Goal: Transaction & Acquisition: Book appointment/travel/reservation

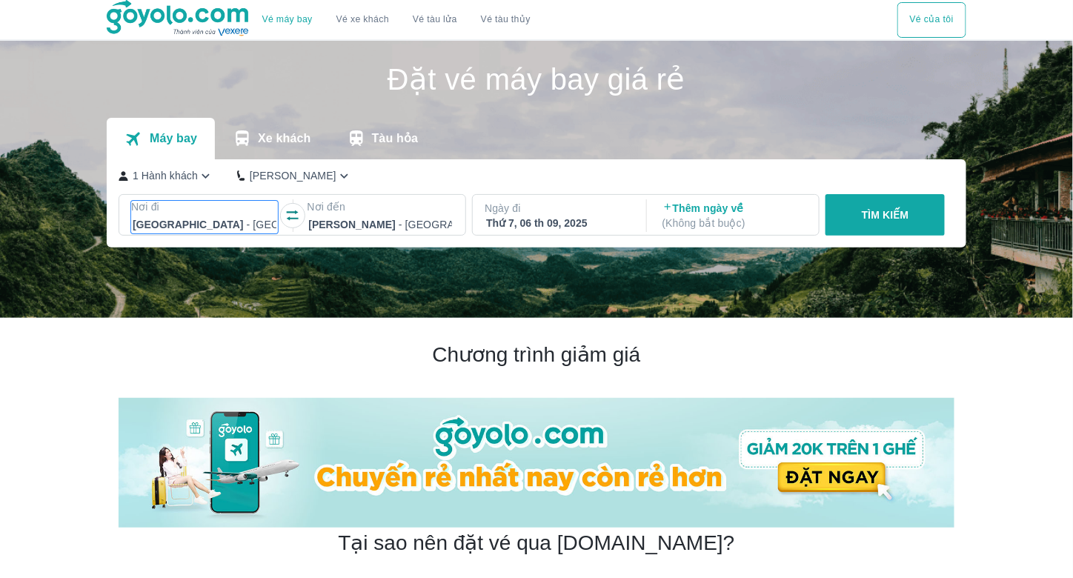
click at [241, 223] on div at bounding box center [205, 225] width 144 height 18
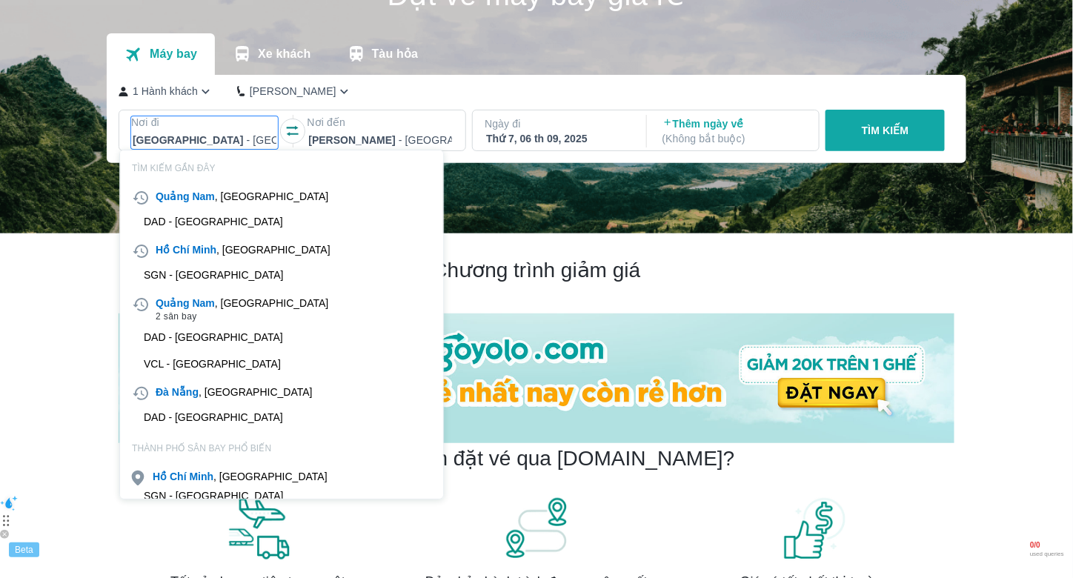
scroll to position [84, 0]
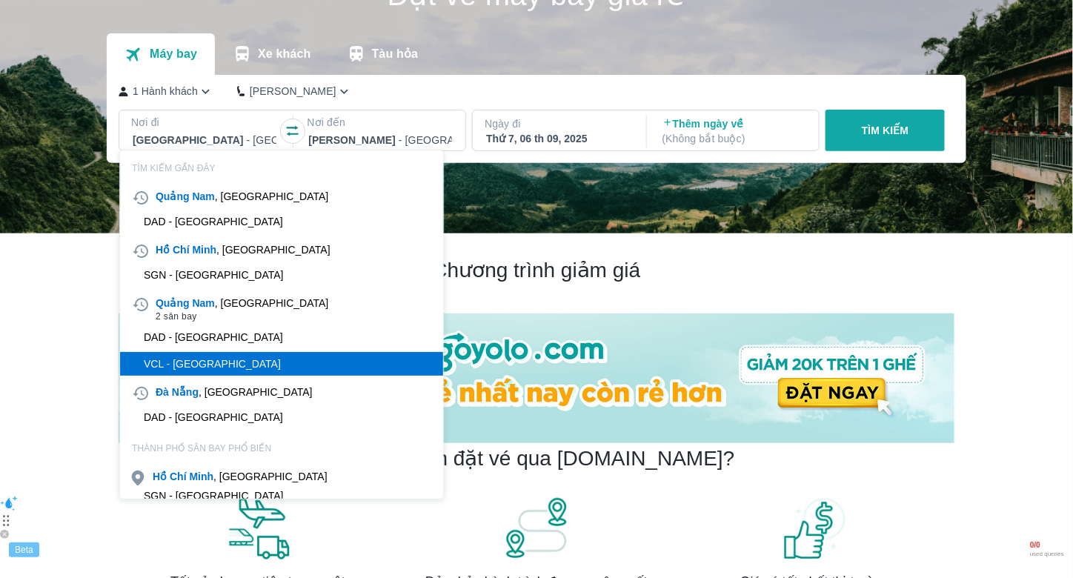
click at [261, 359] on div "VCL - [GEOGRAPHIC_DATA]" at bounding box center [281, 364] width 323 height 24
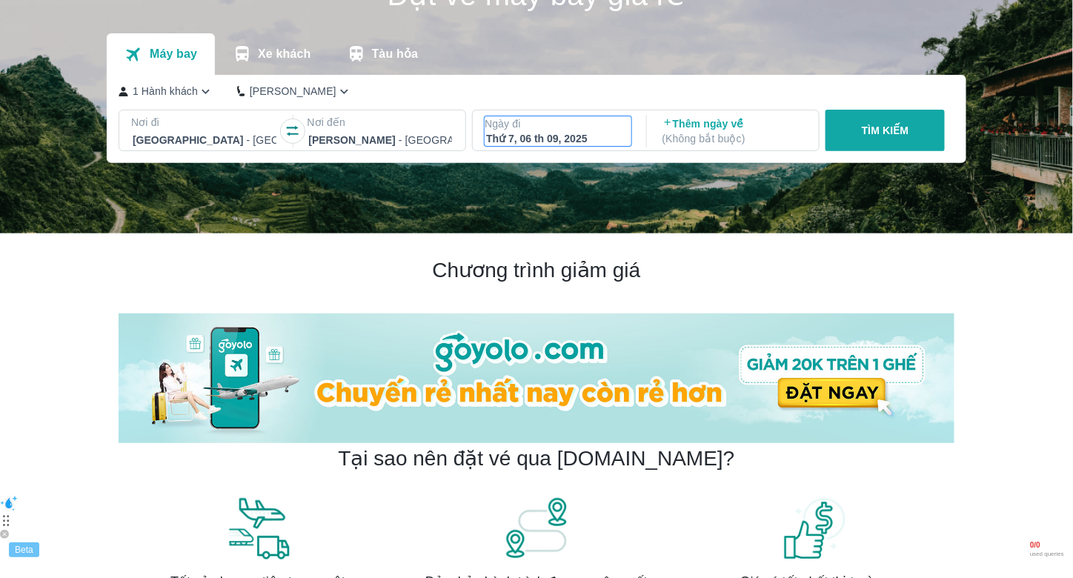
click at [596, 134] on div "Thứ 7, 06 th 09, 2025" at bounding box center [558, 138] width 144 height 15
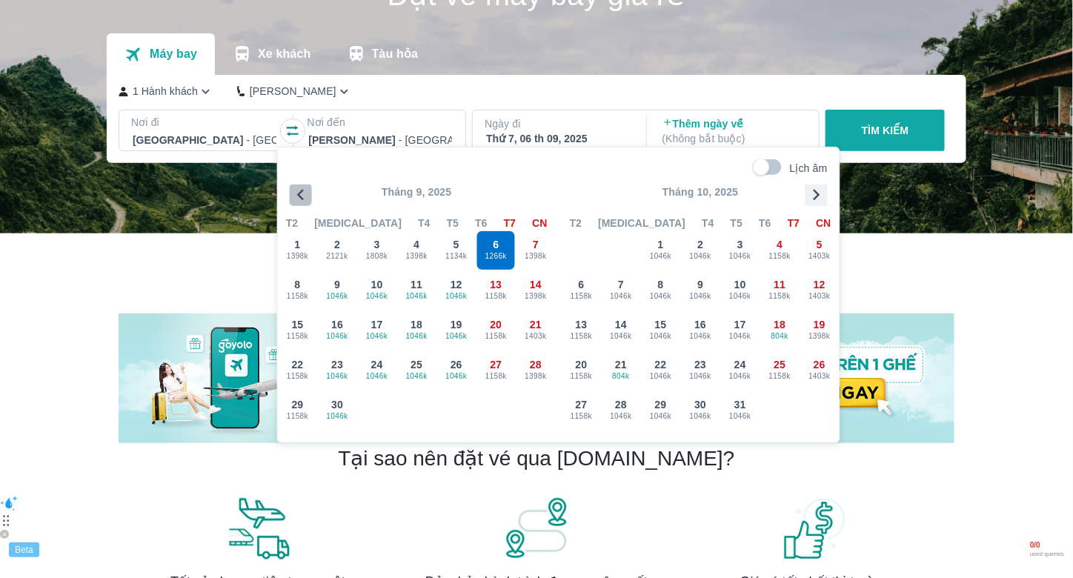
click at [304, 197] on icon "button" at bounding box center [301, 195] width 22 height 22
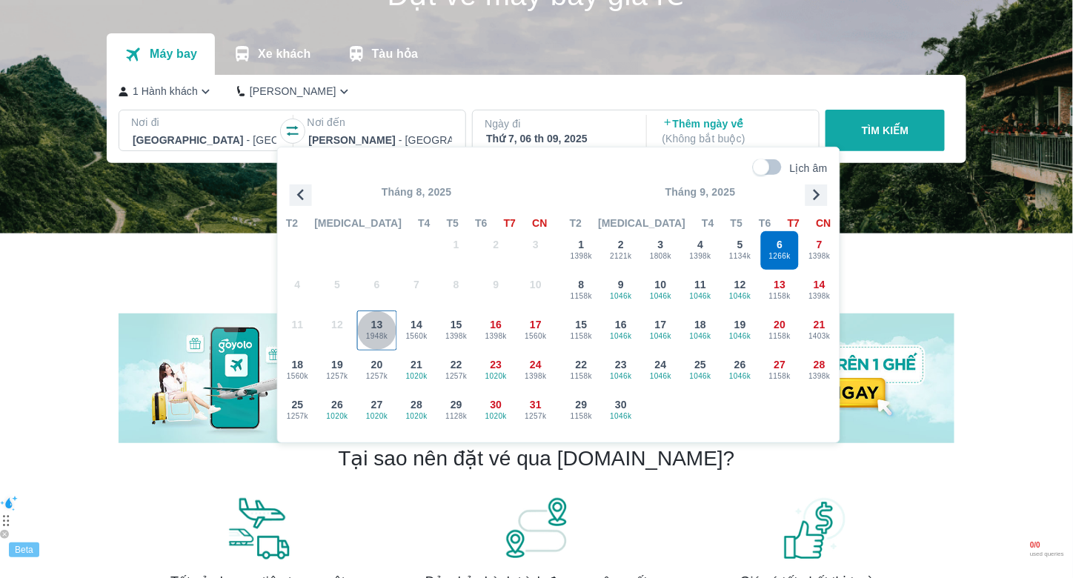
click at [396, 334] on button "13 1948k" at bounding box center [377, 330] width 40 height 40
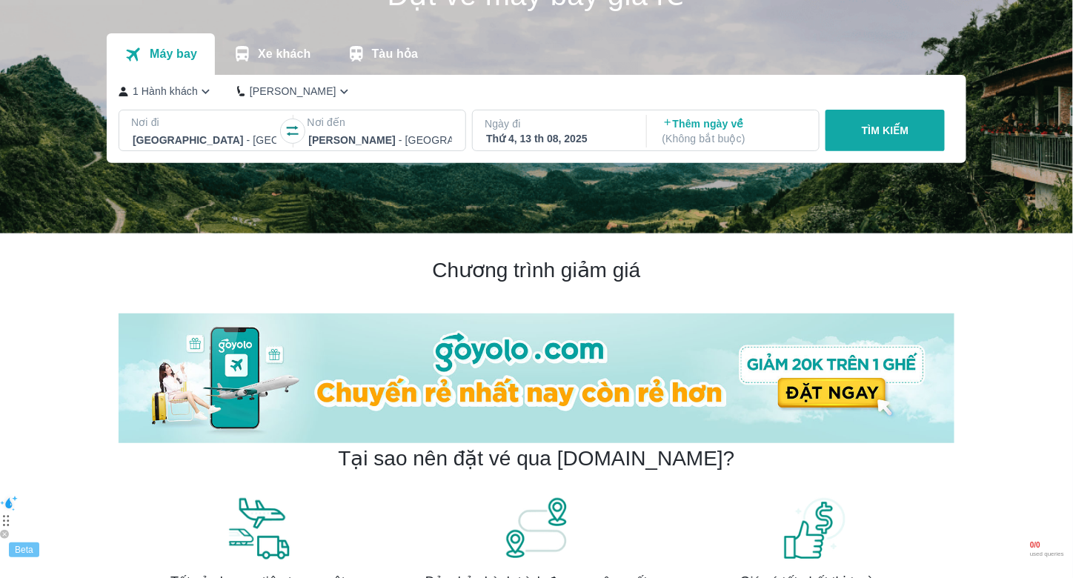
click at [871, 149] on button "TÌM KIẾM" at bounding box center [884, 130] width 119 height 41
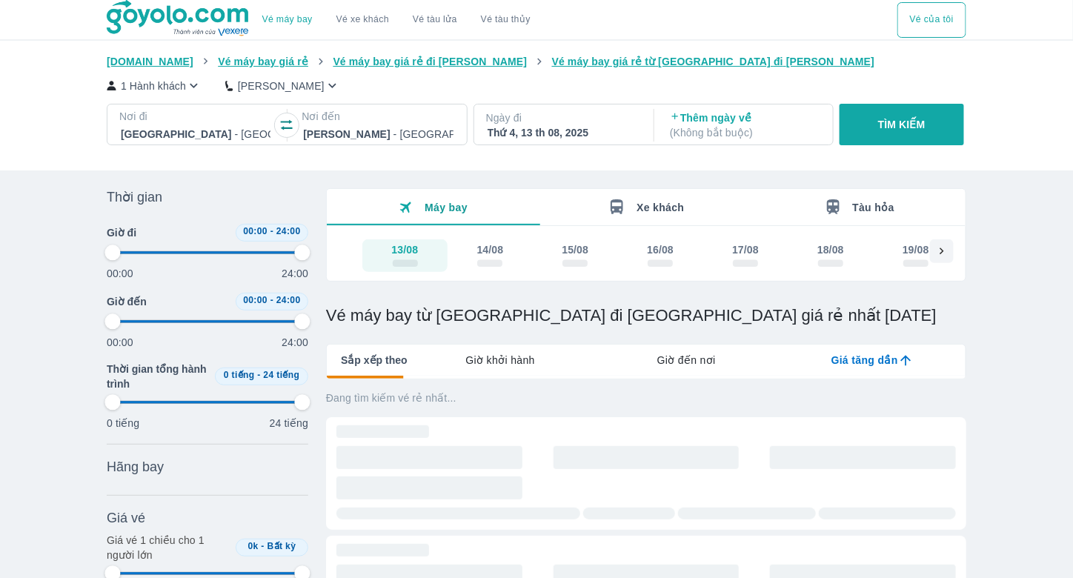
type input "97.9166666666667"
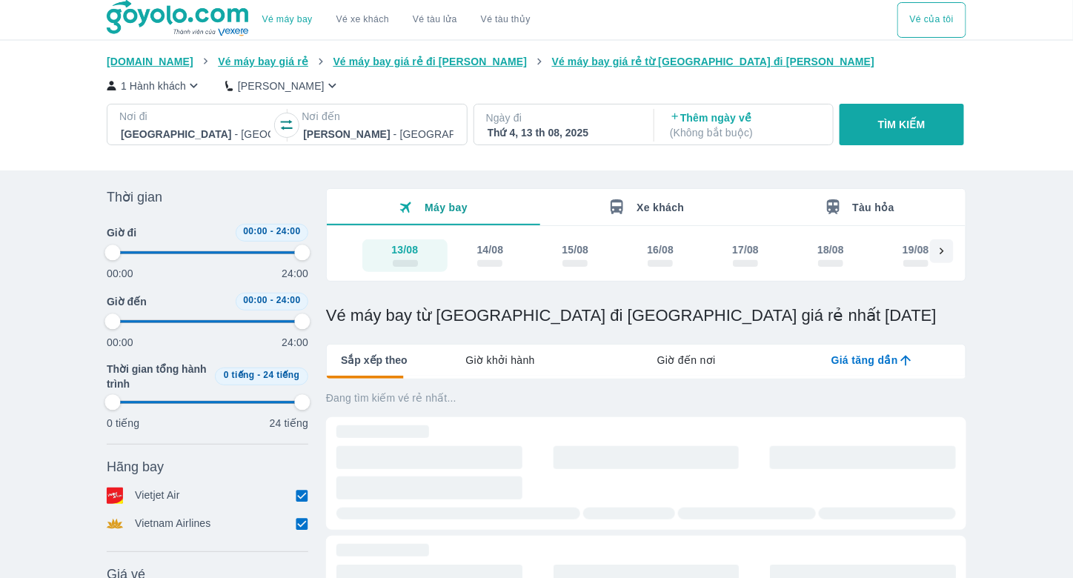
type input "97.9166666666667"
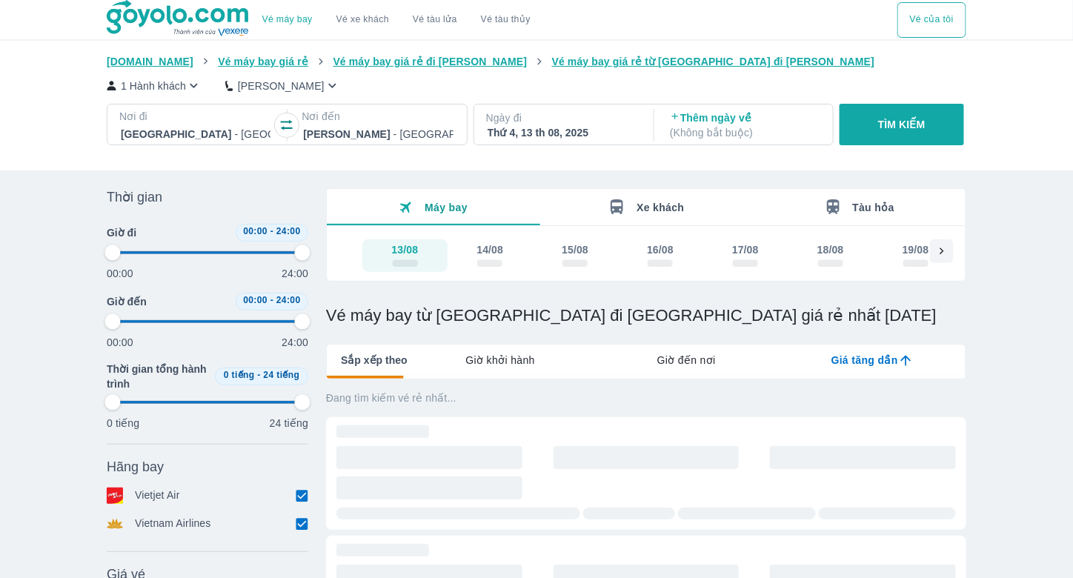
type input "97.9166666666667"
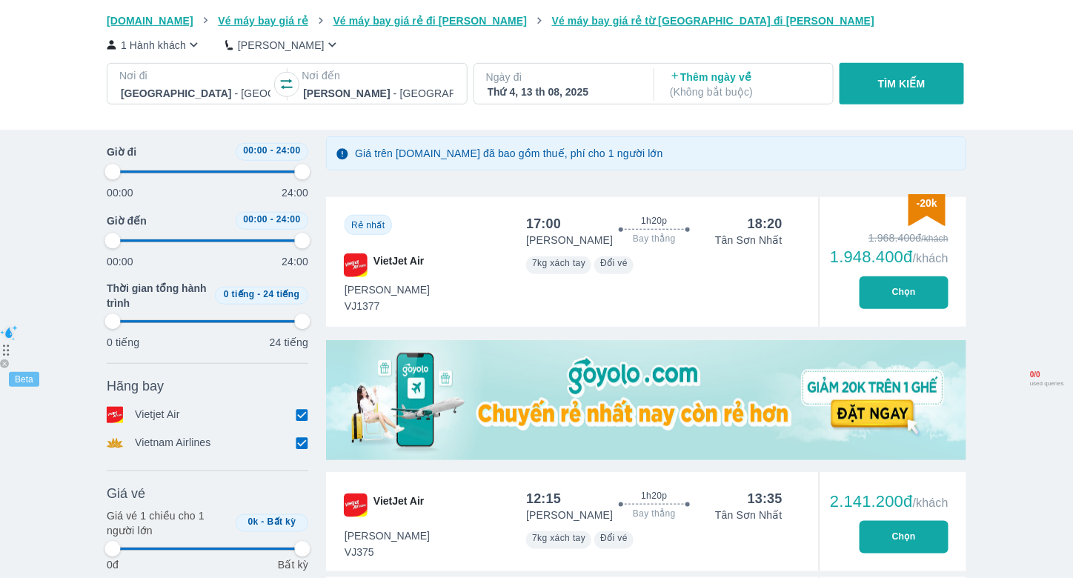
scroll to position [296, 0]
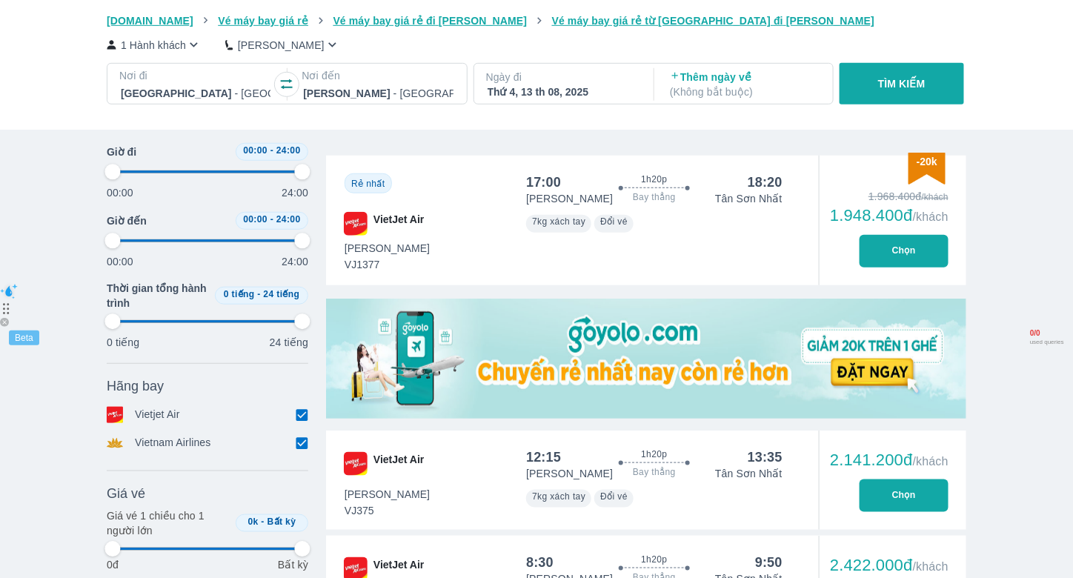
type input "97.9166666666667"
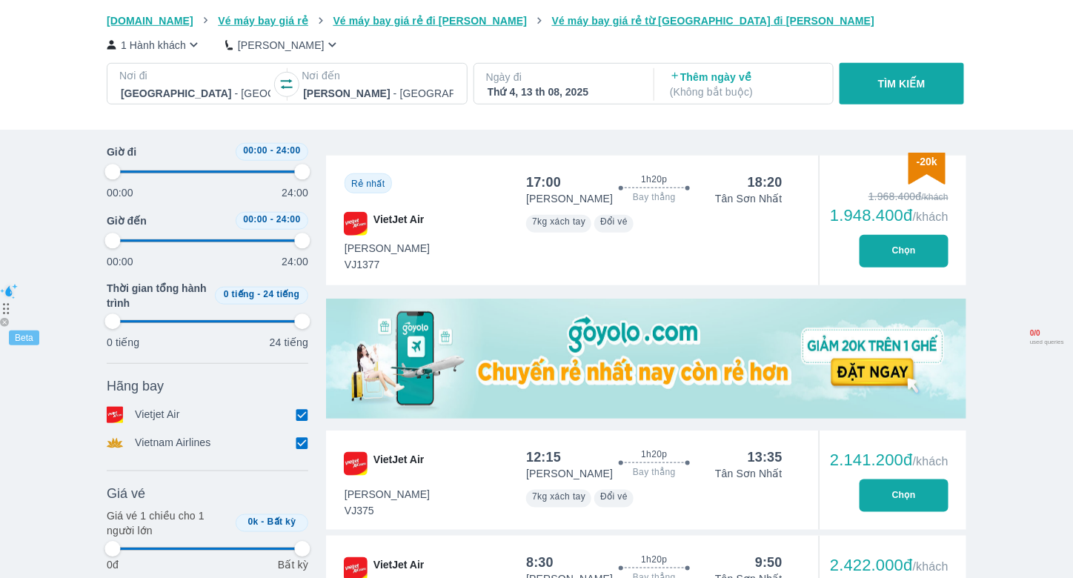
type input "97.9166666666667"
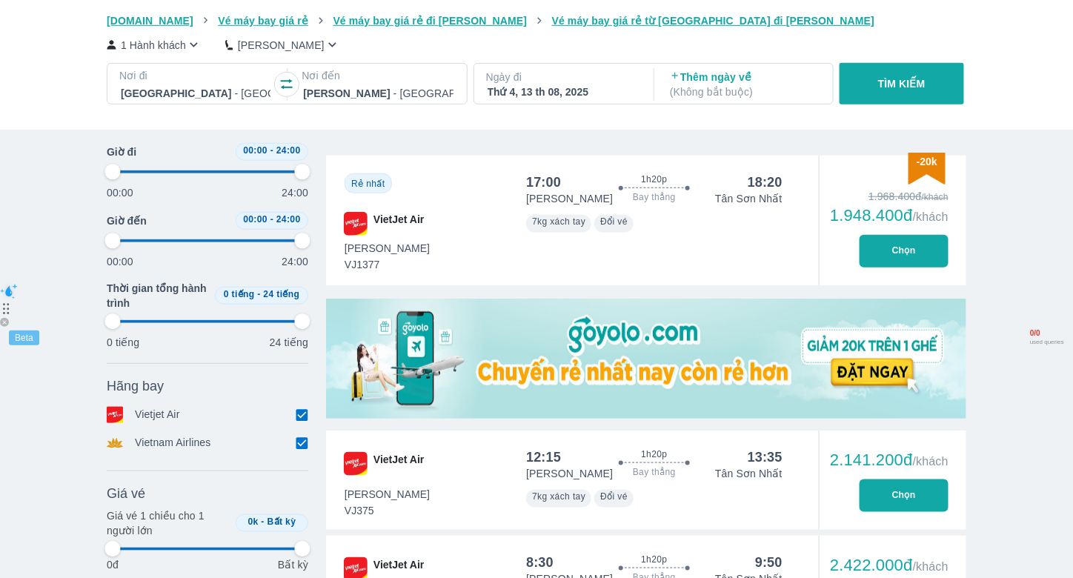
type input "97.9166666666667"
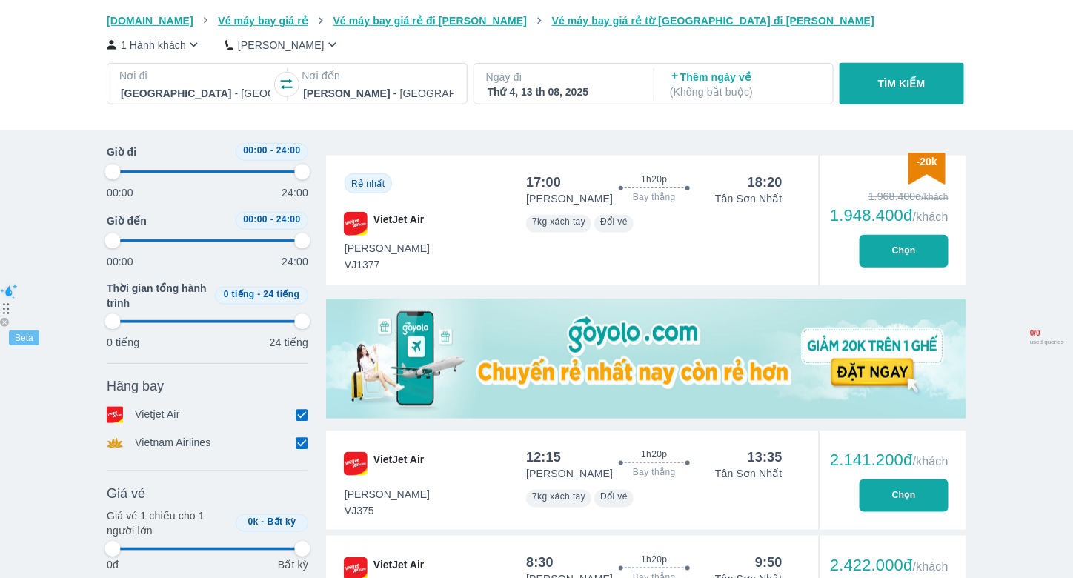
type input "97.9166666666667"
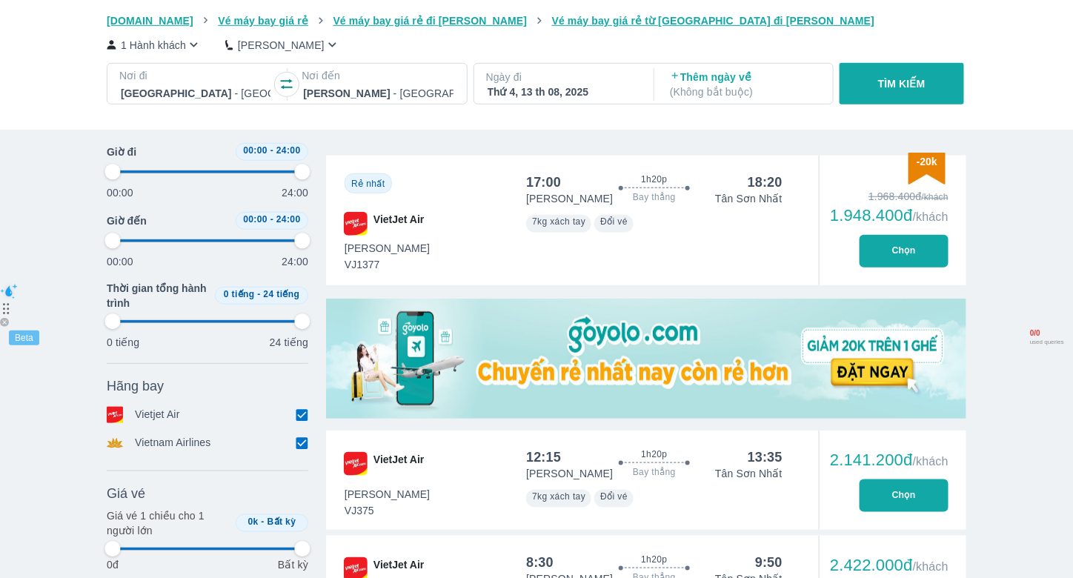
type input "97.9166666666667"
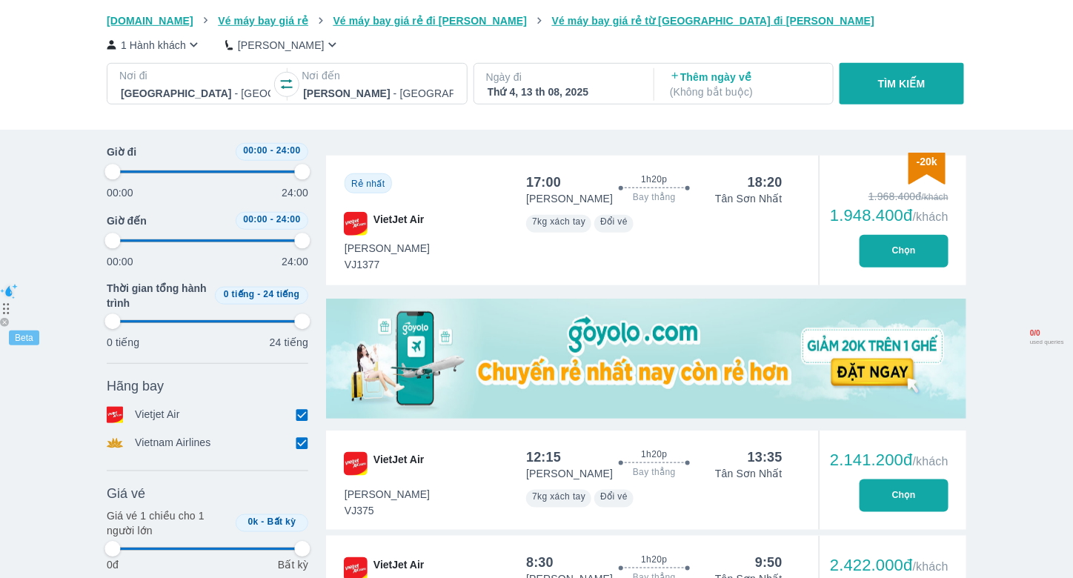
type input "97.9166666666667"
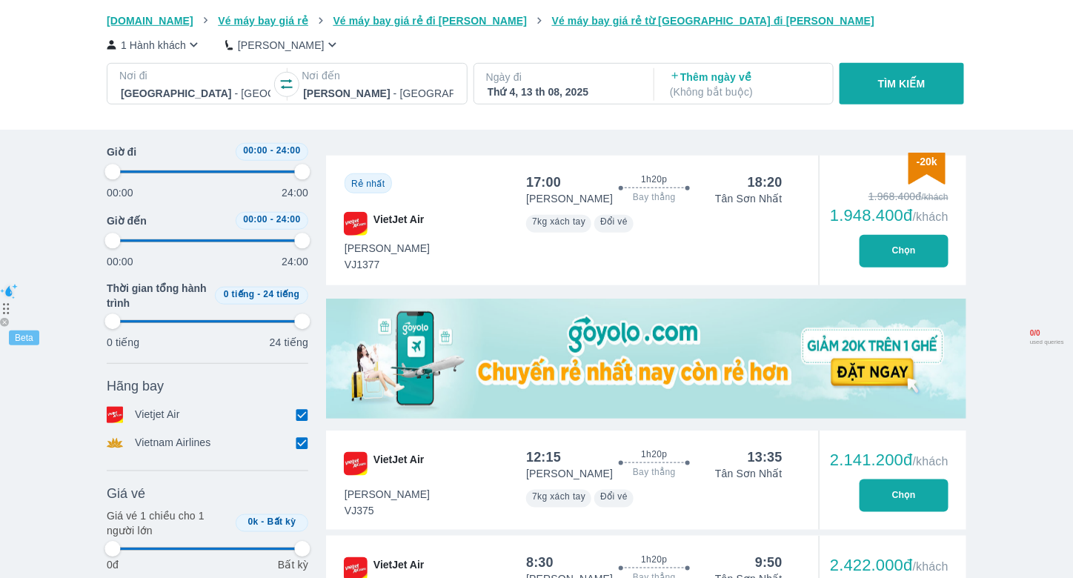
type input "97.9166666666667"
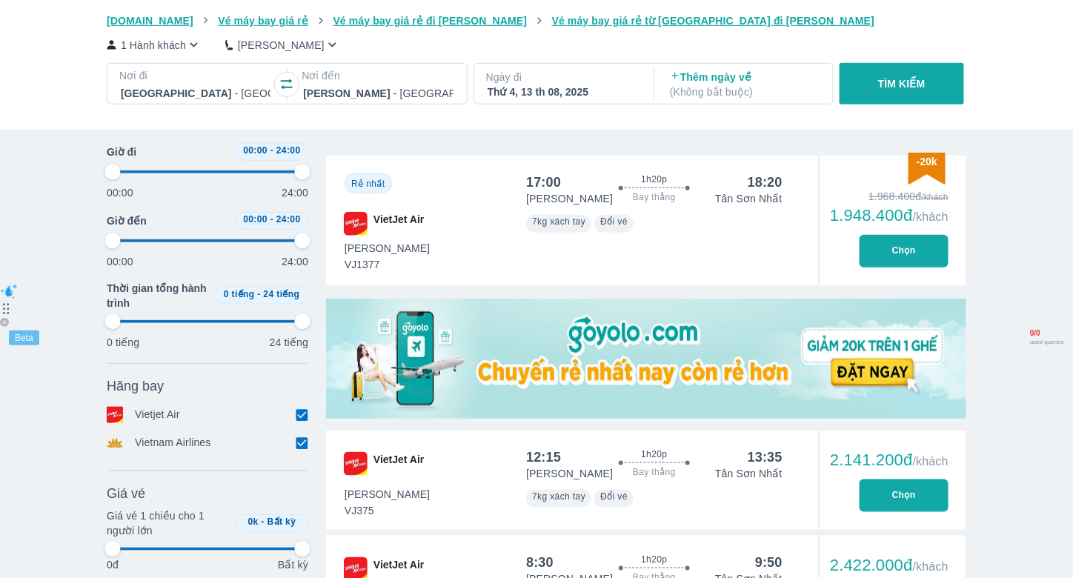
type input "97.9166666666667"
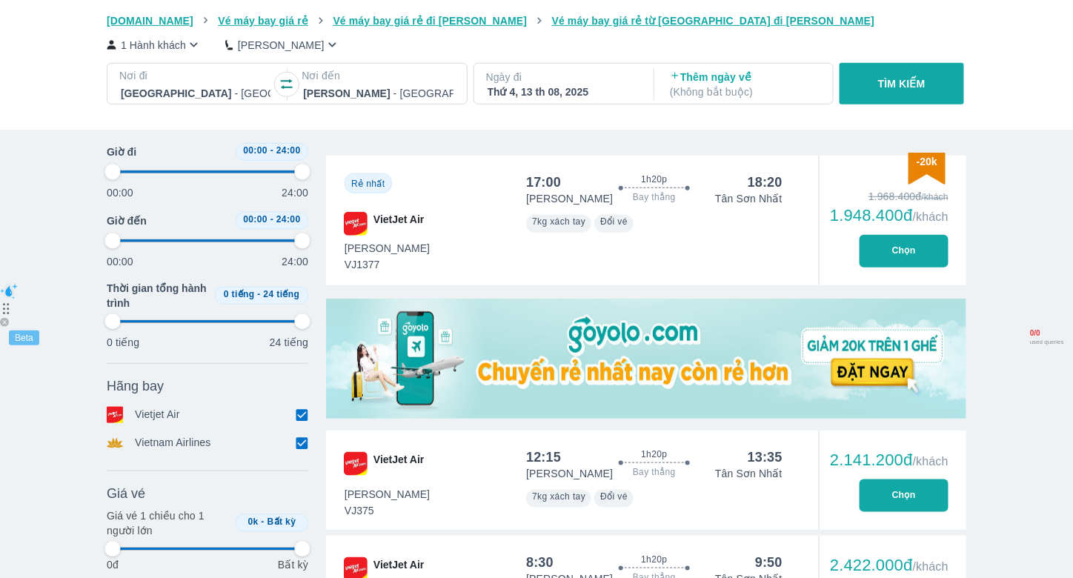
type input "97.9166666666667"
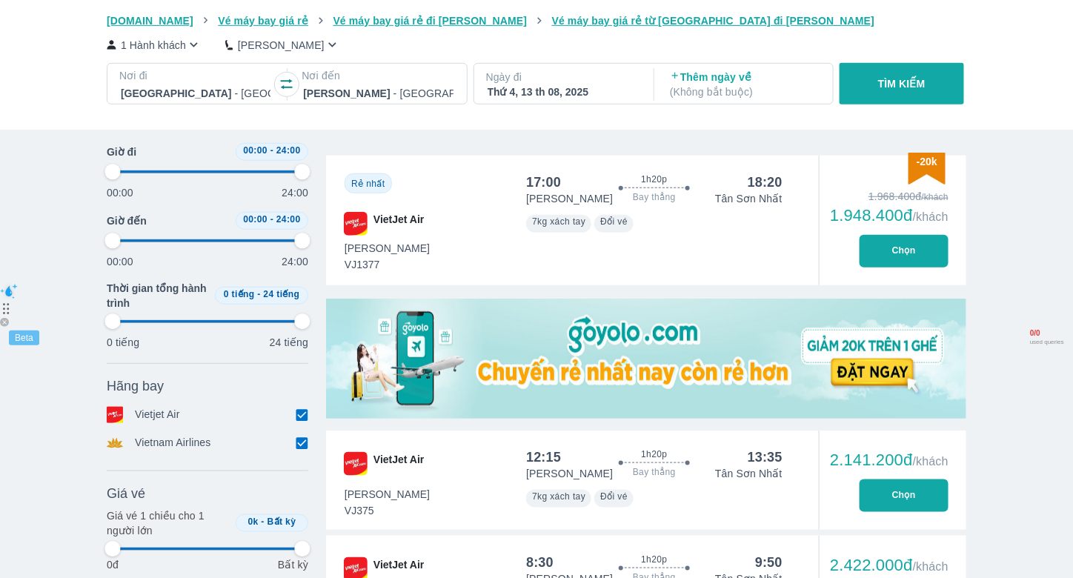
type input "97.9166666666667"
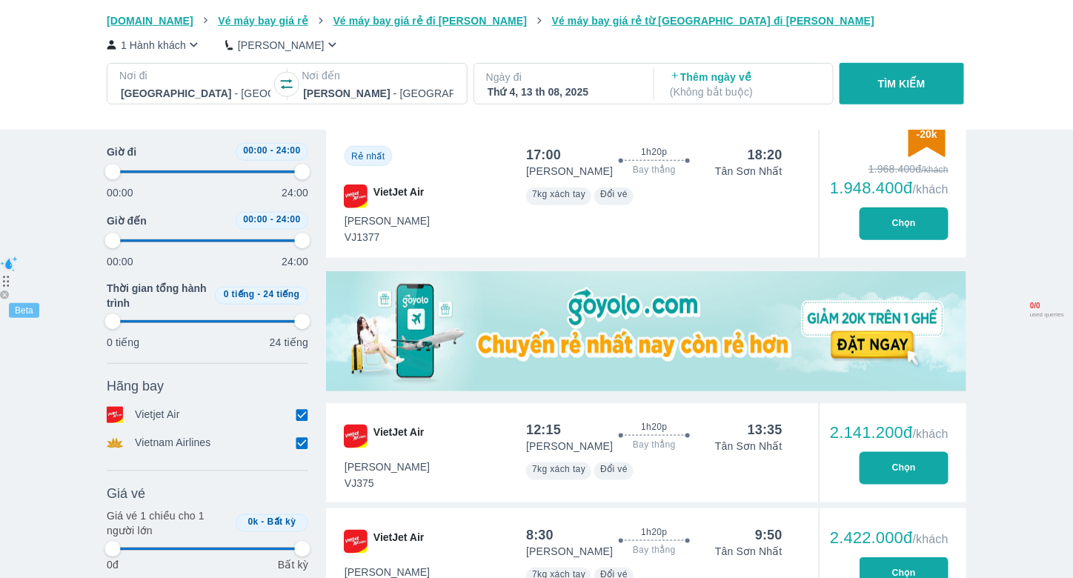
type input "97.9166666666667"
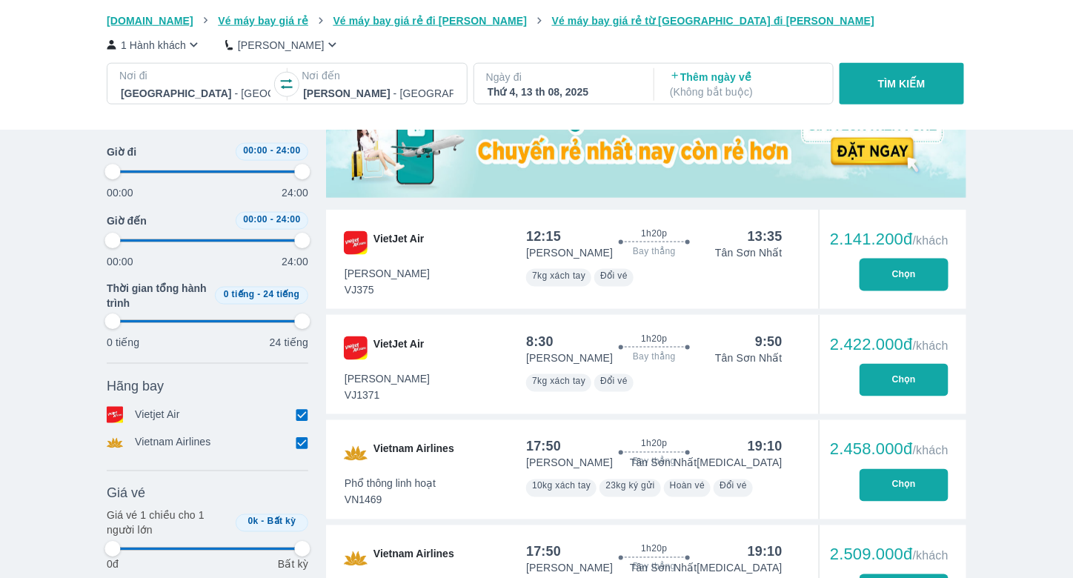
type input "97.9166666666667"
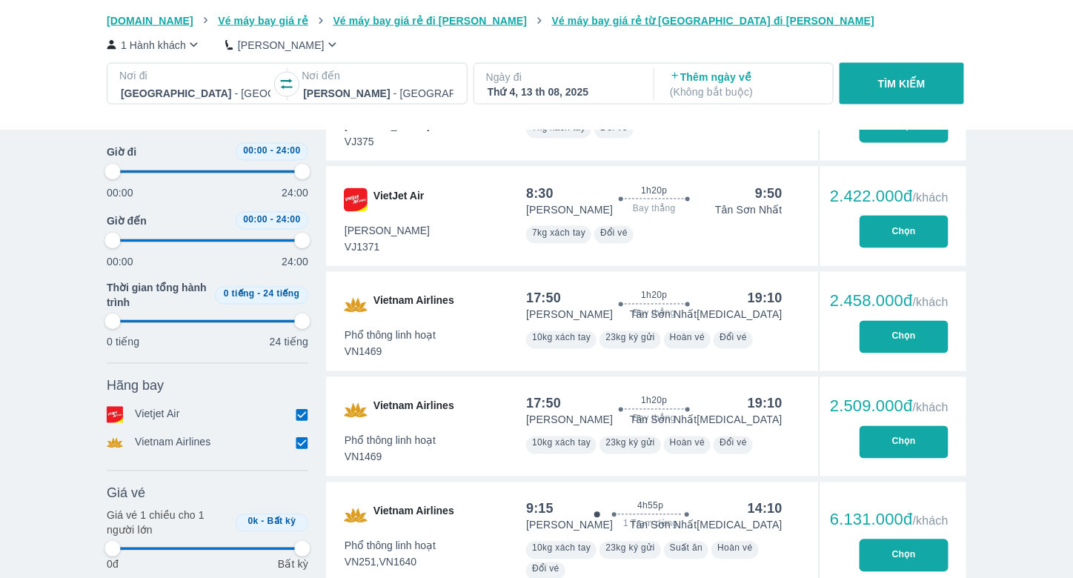
scroll to position [667, 0]
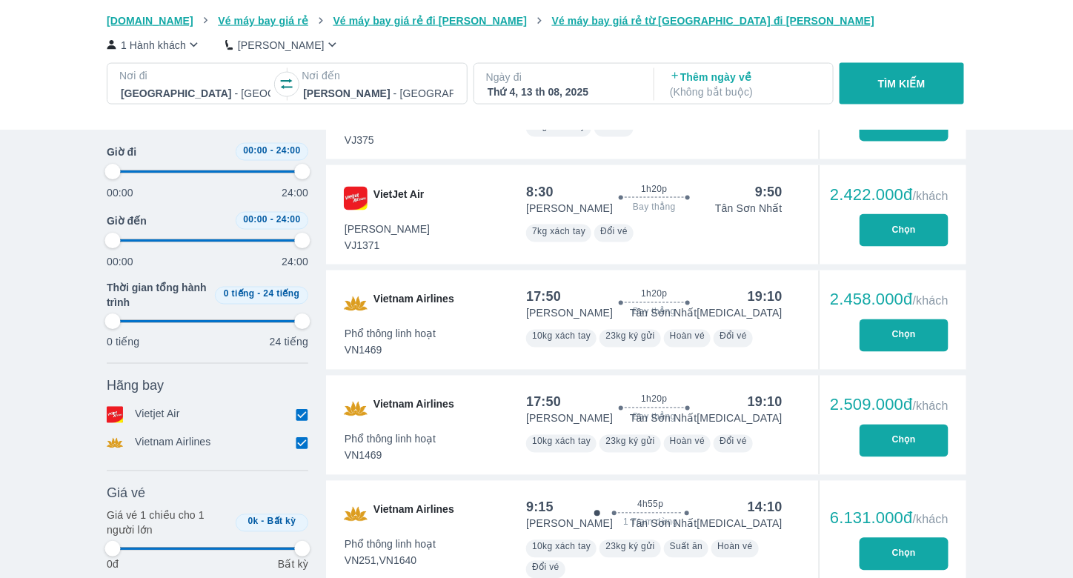
type input "97.9166666666667"
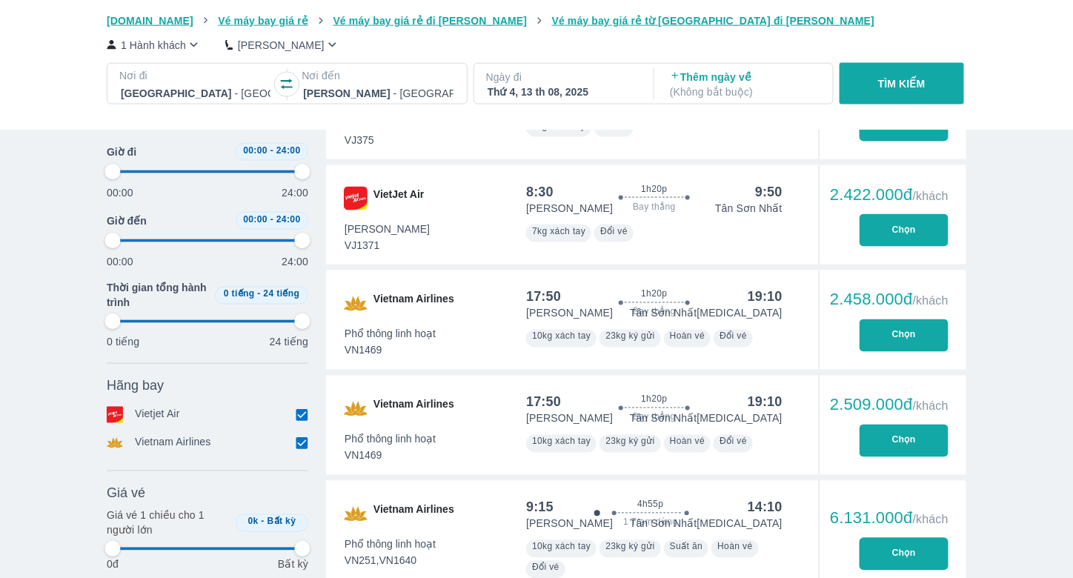
type input "97.9166666666667"
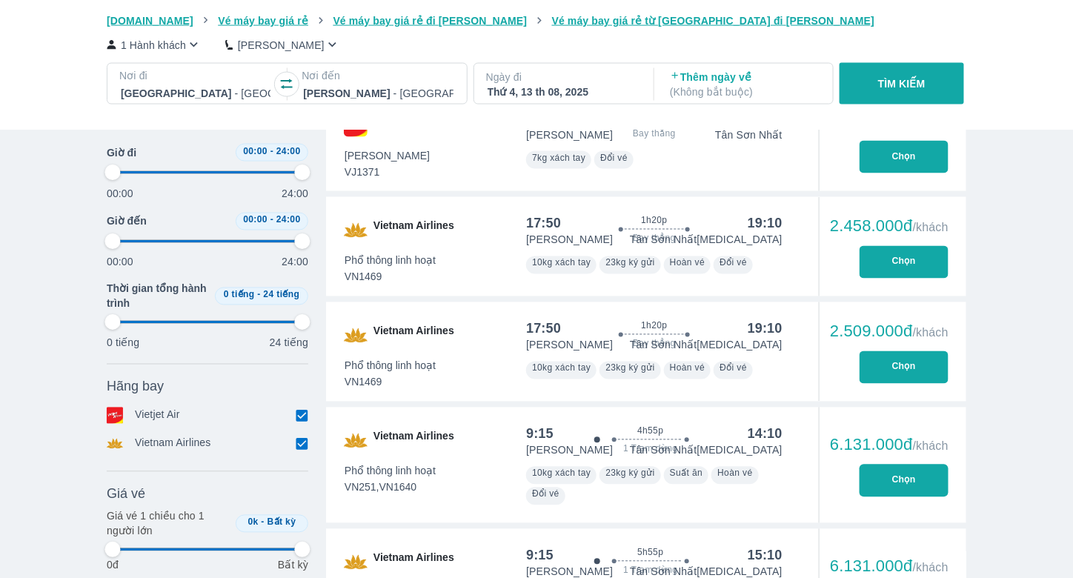
type input "97.9166666666667"
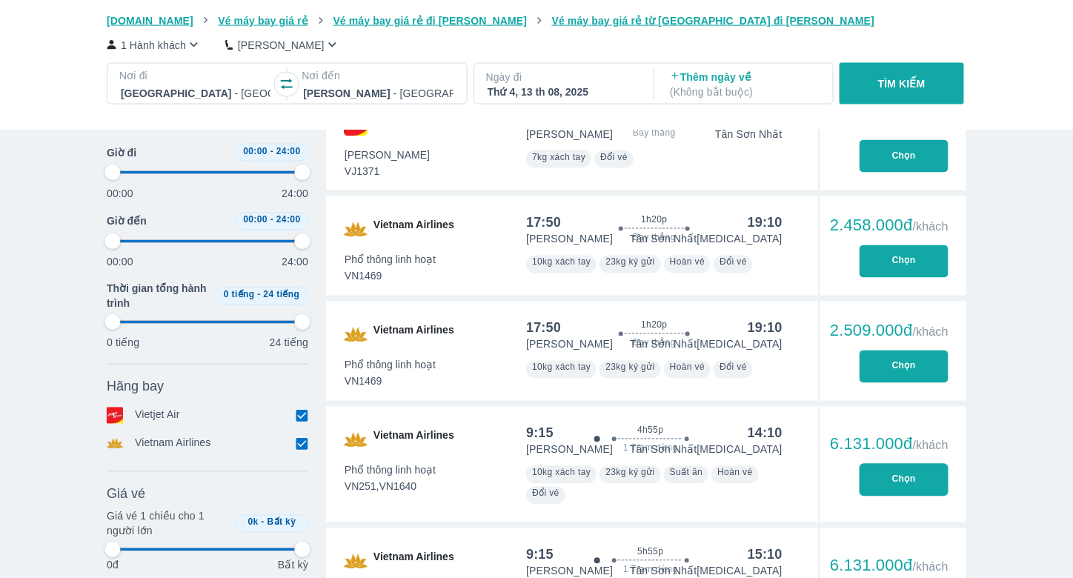
type input "97.9166666666667"
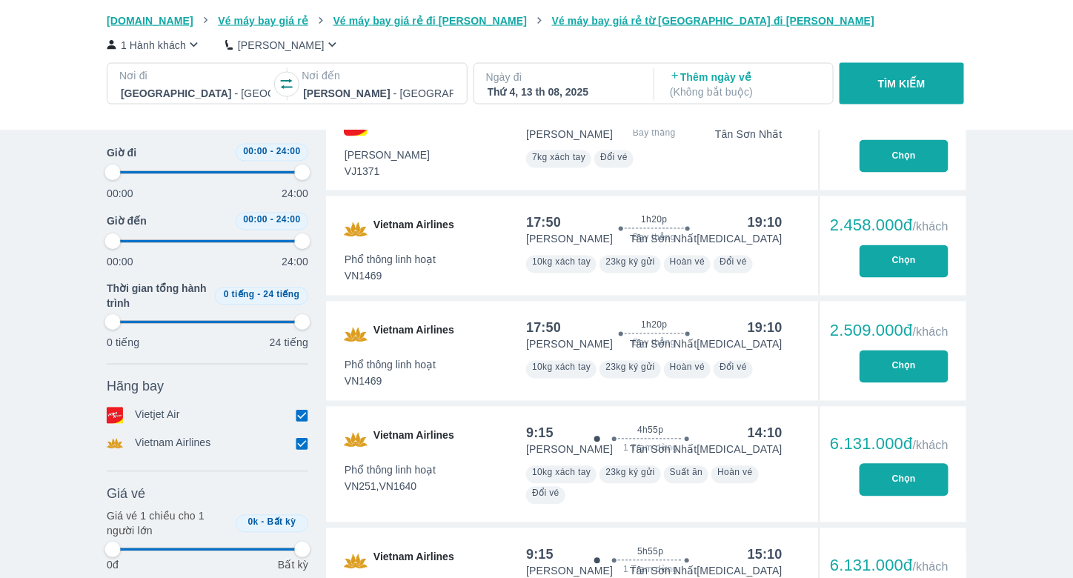
type input "97.9166666666667"
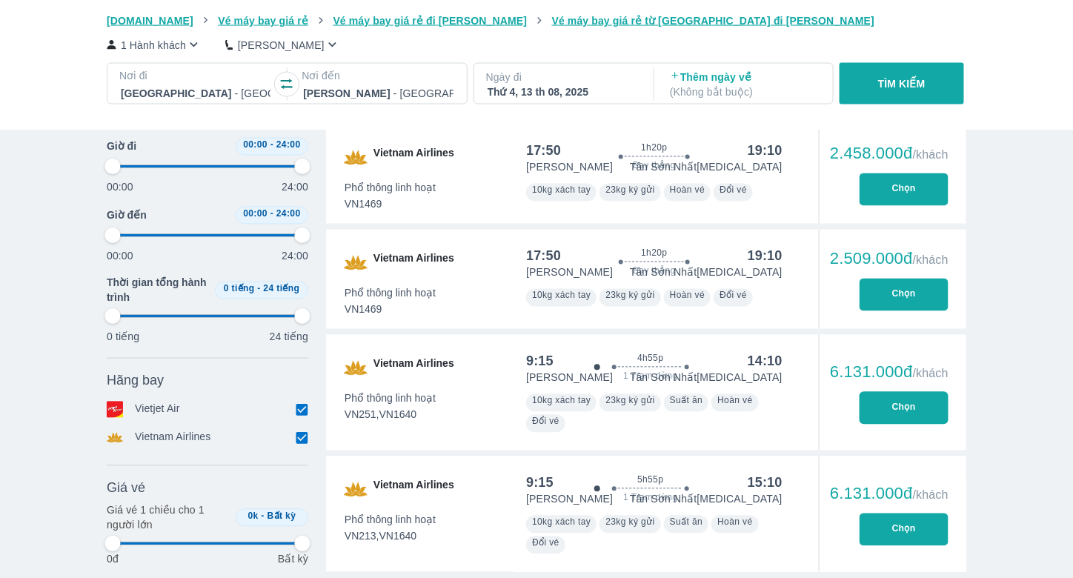
scroll to position [815, 0]
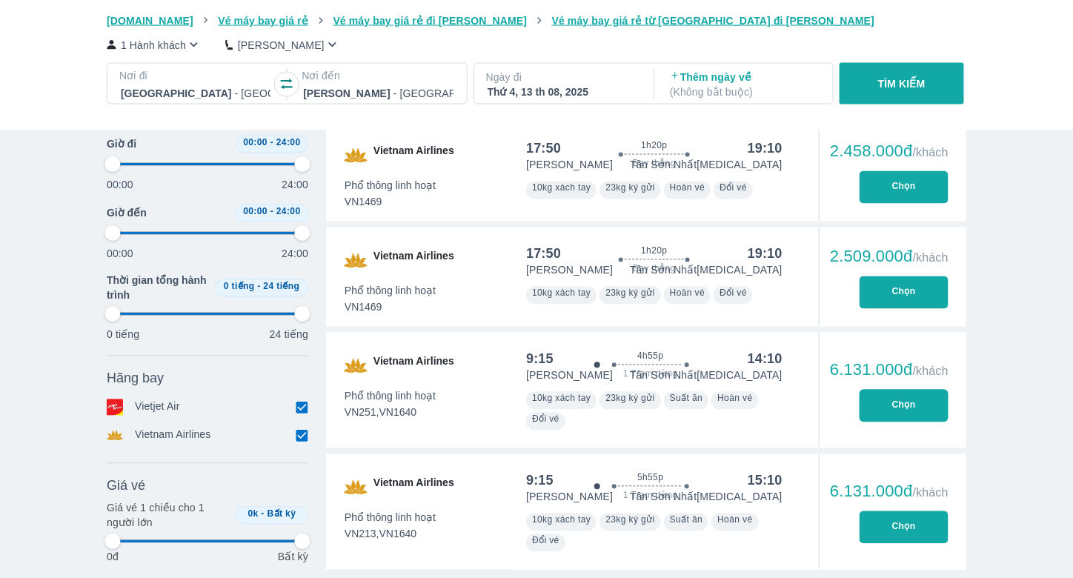
type input "97.9166666666667"
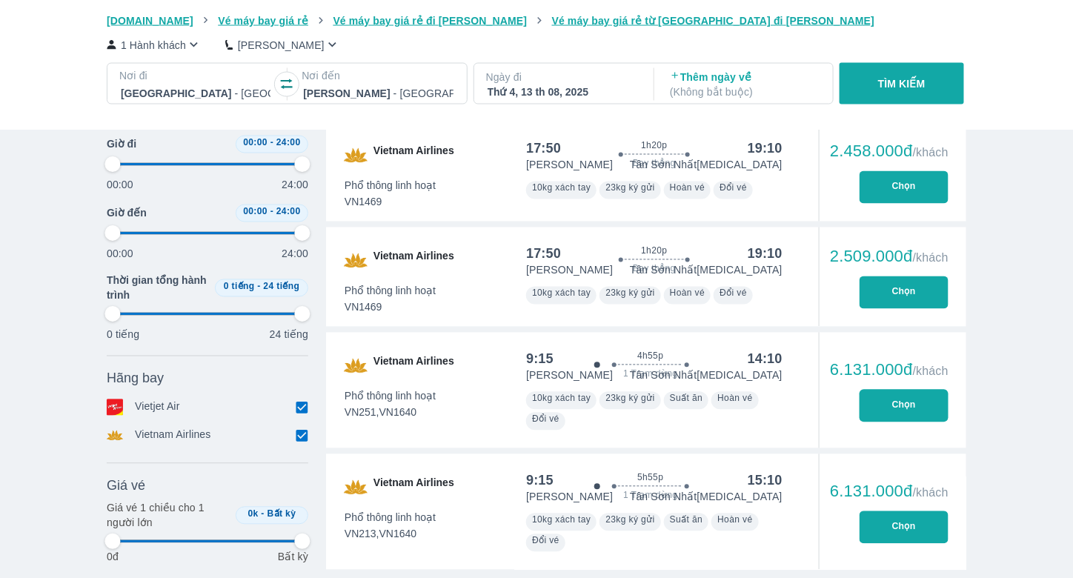
type input "97.9166666666667"
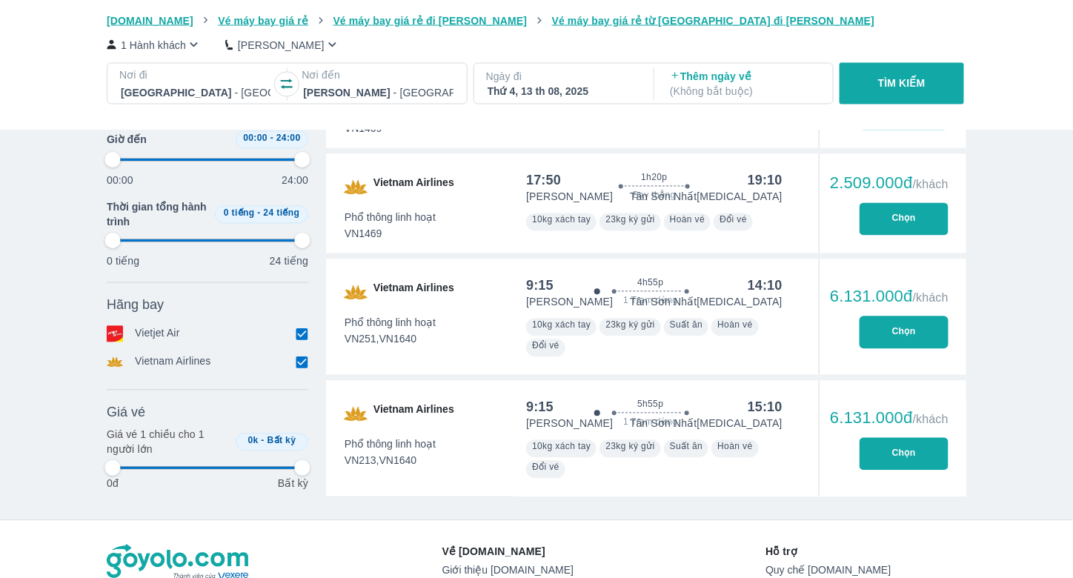
scroll to position [889, 0]
type input "97.9166666666667"
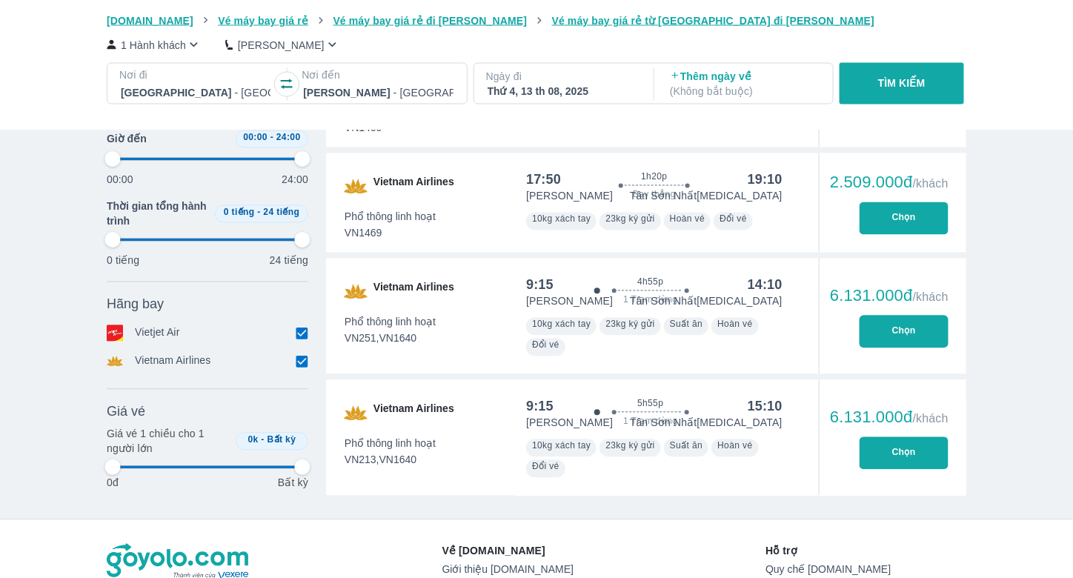
type input "97.9166666666667"
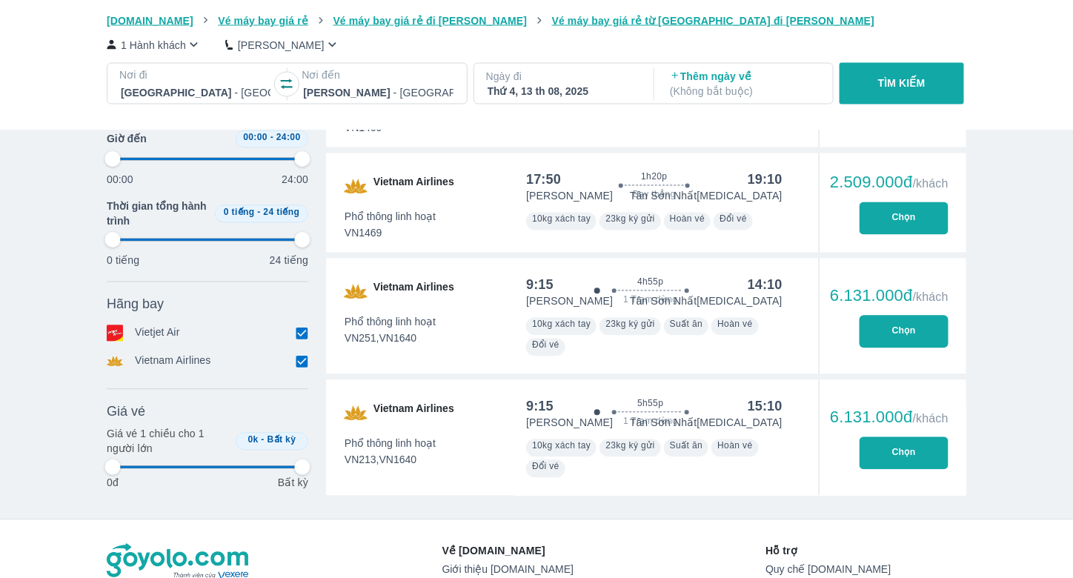
type input "97.9166666666667"
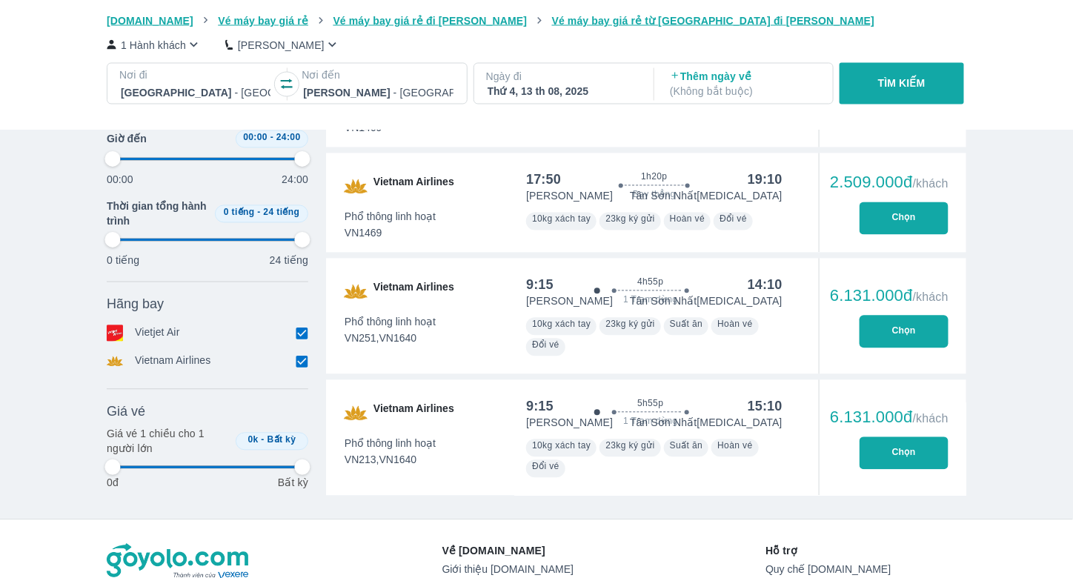
type input "97.9166666666667"
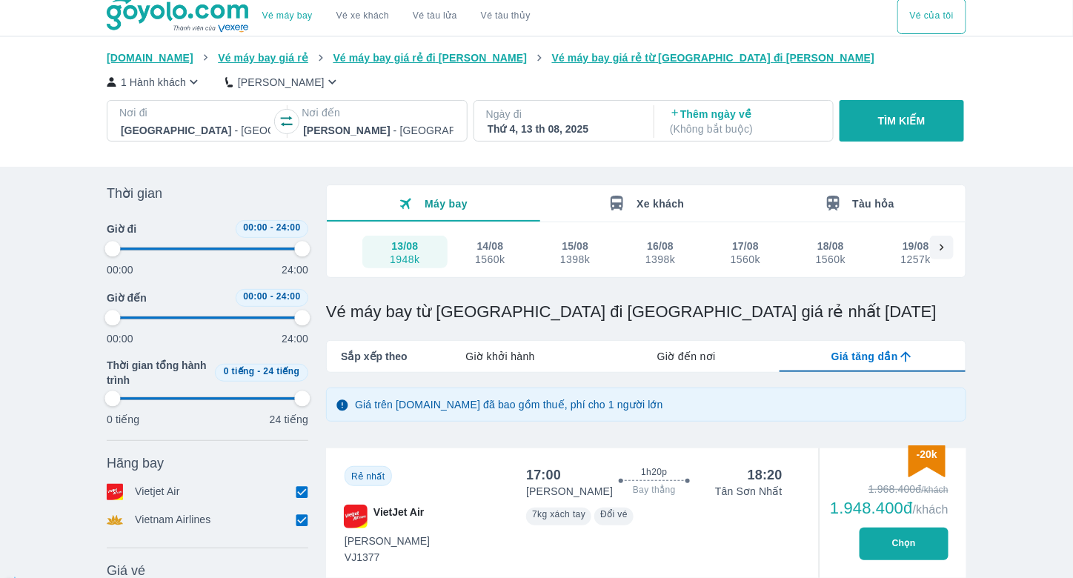
scroll to position [0, 0]
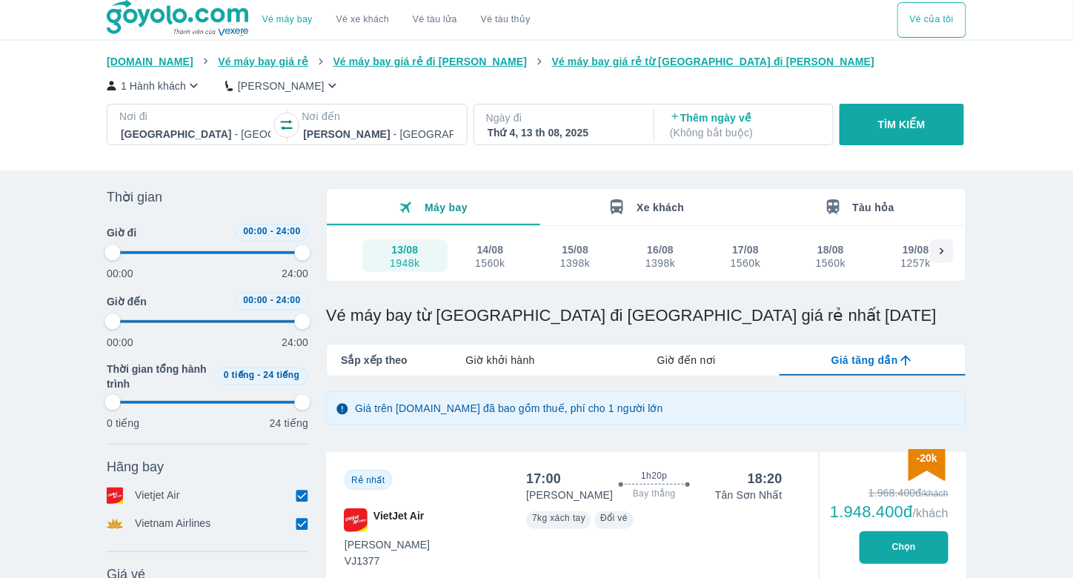
type input "97.9166666666667"
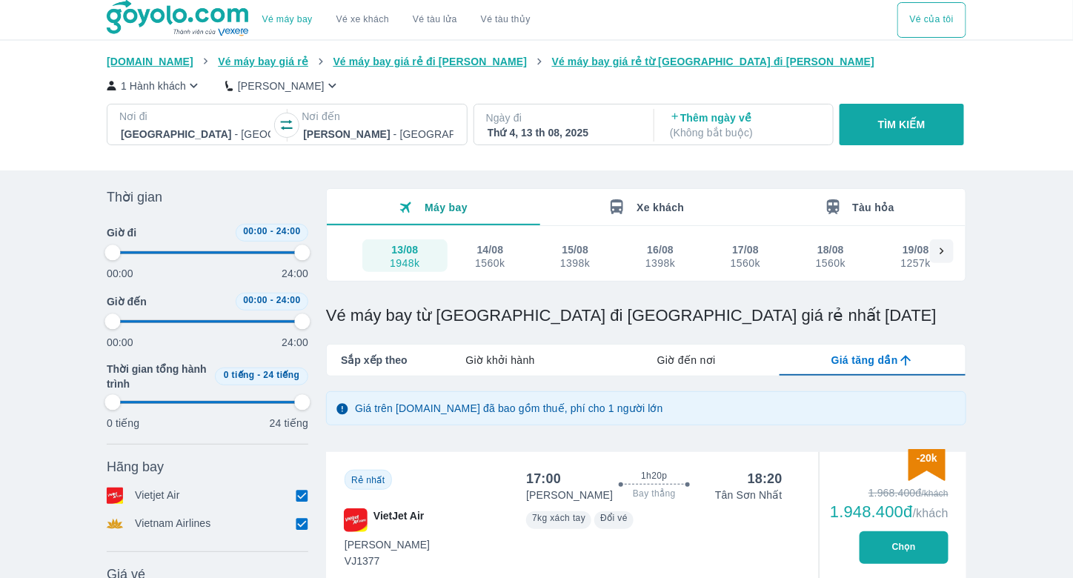
type input "97.9166666666667"
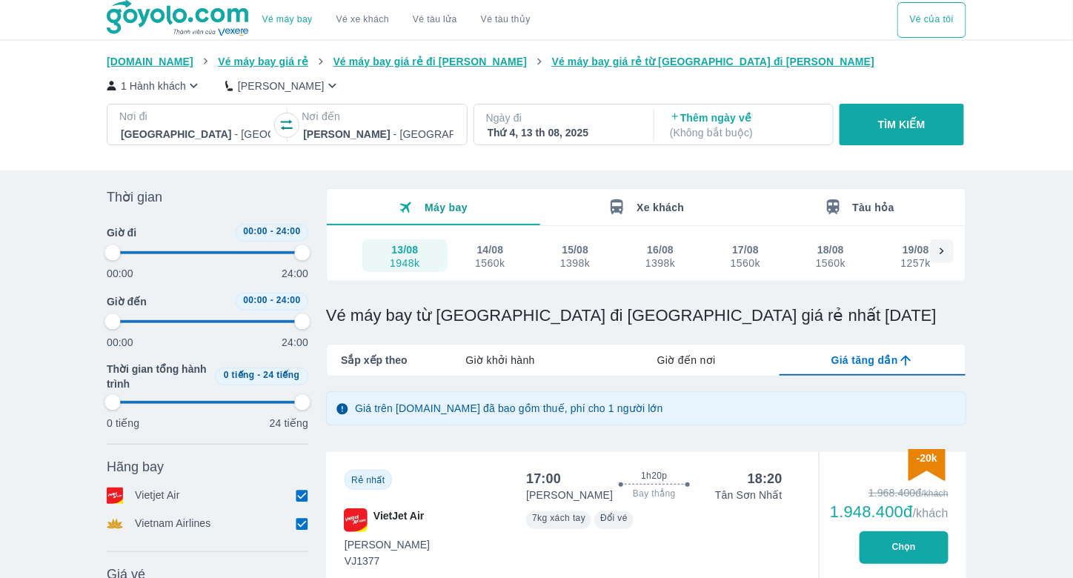
type input "97.9166666666667"
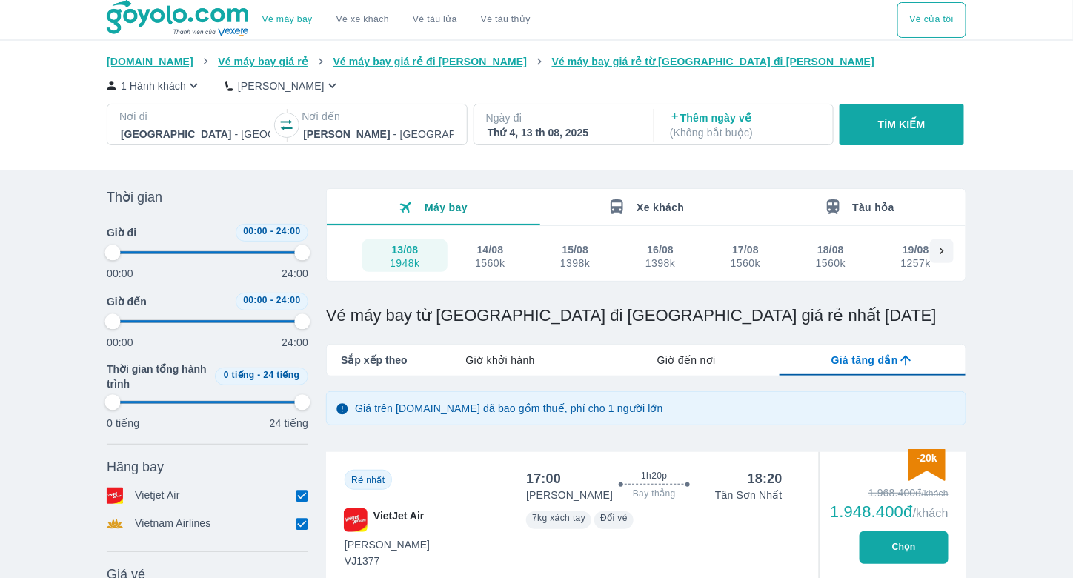
type input "97.9166666666667"
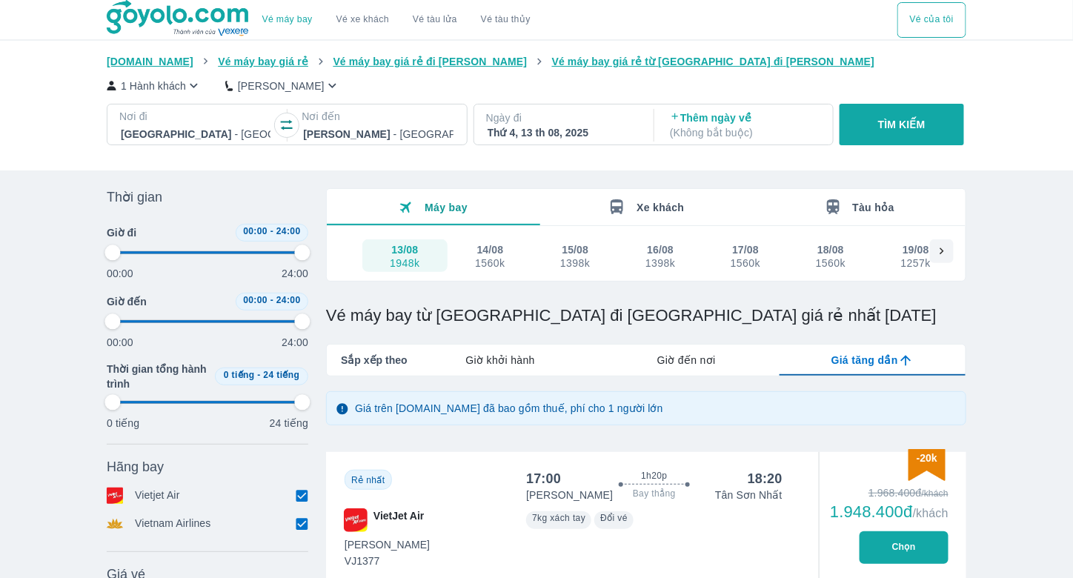
type input "97.9166666666667"
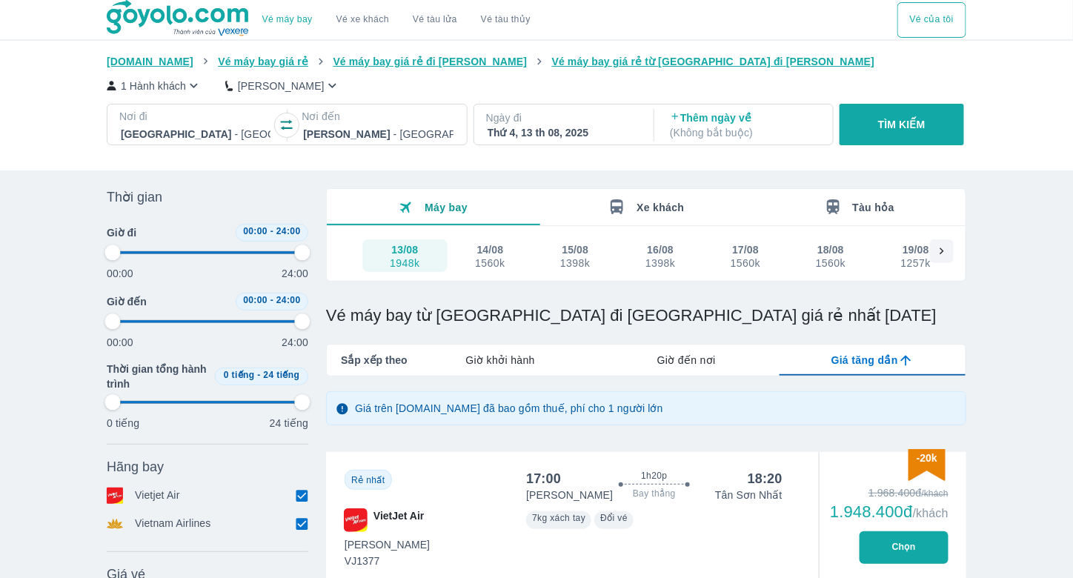
type input "97.9166666666667"
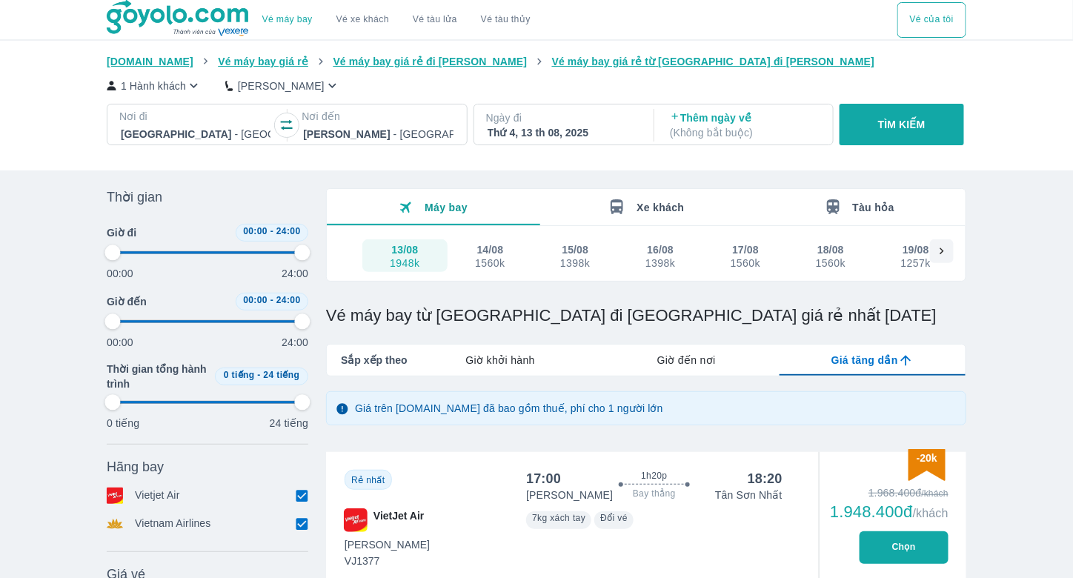
type input "97.9166666666667"
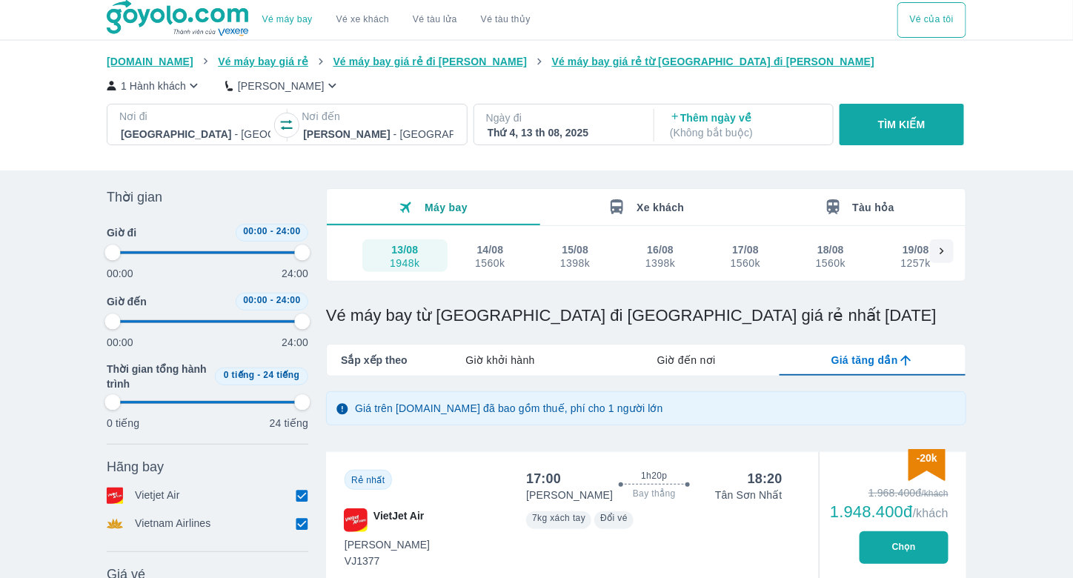
type input "97.9166666666667"
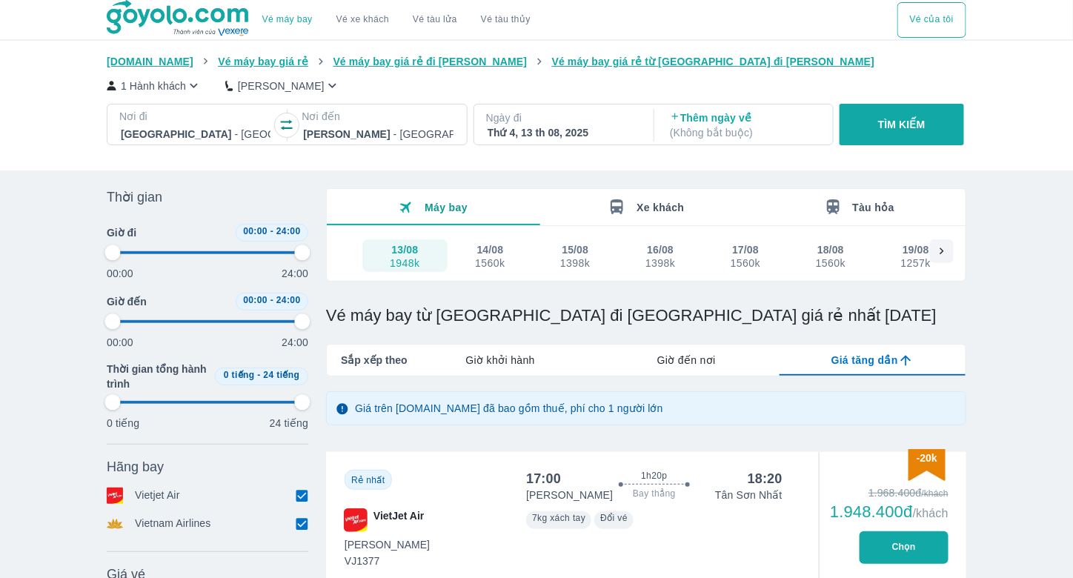
type input "97.9166666666667"
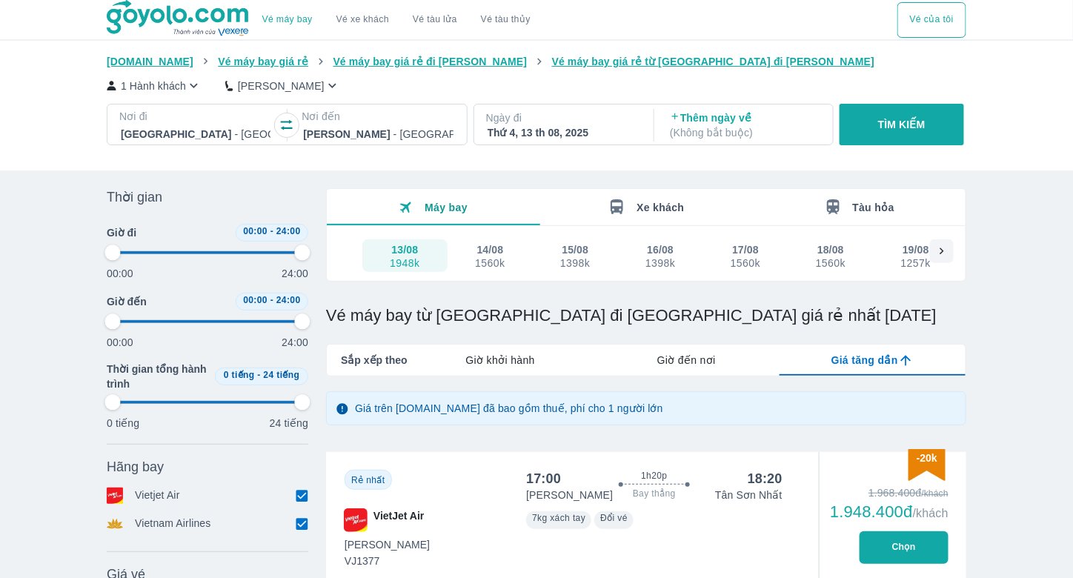
type input "97.9166666666667"
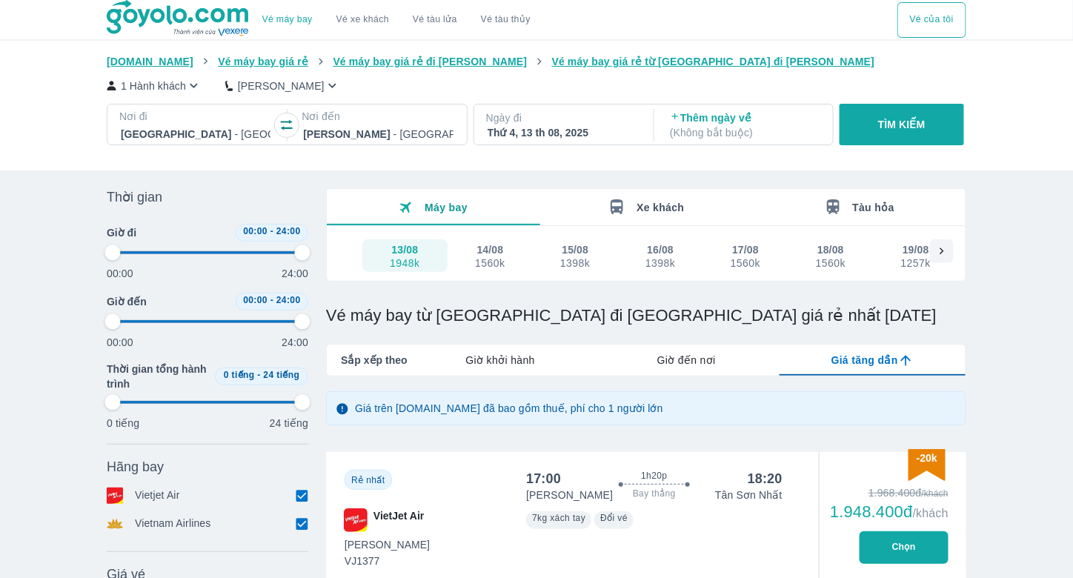
type input "97.9166666666667"
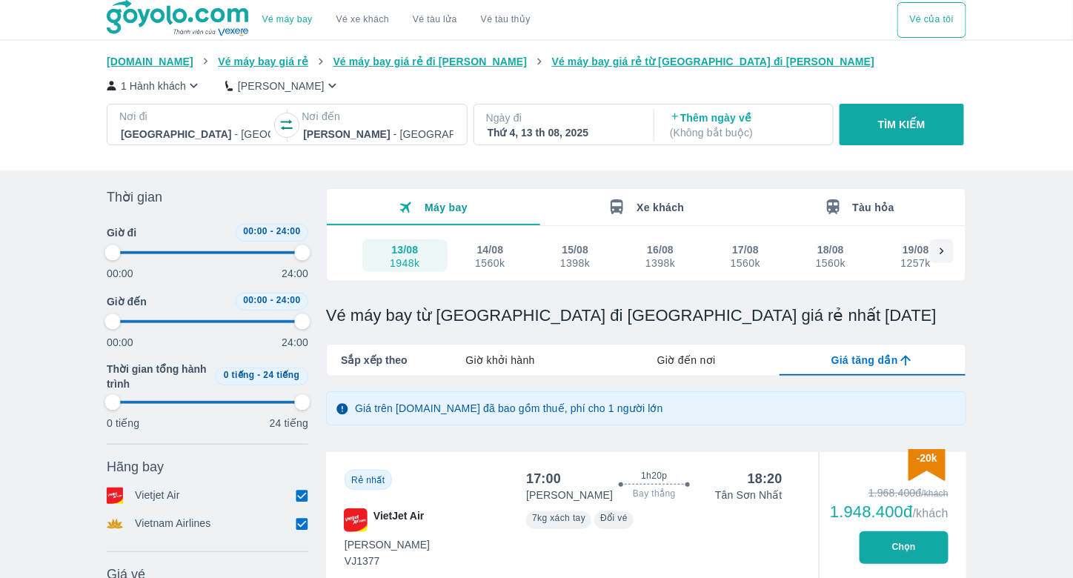
type input "97.9166666666667"
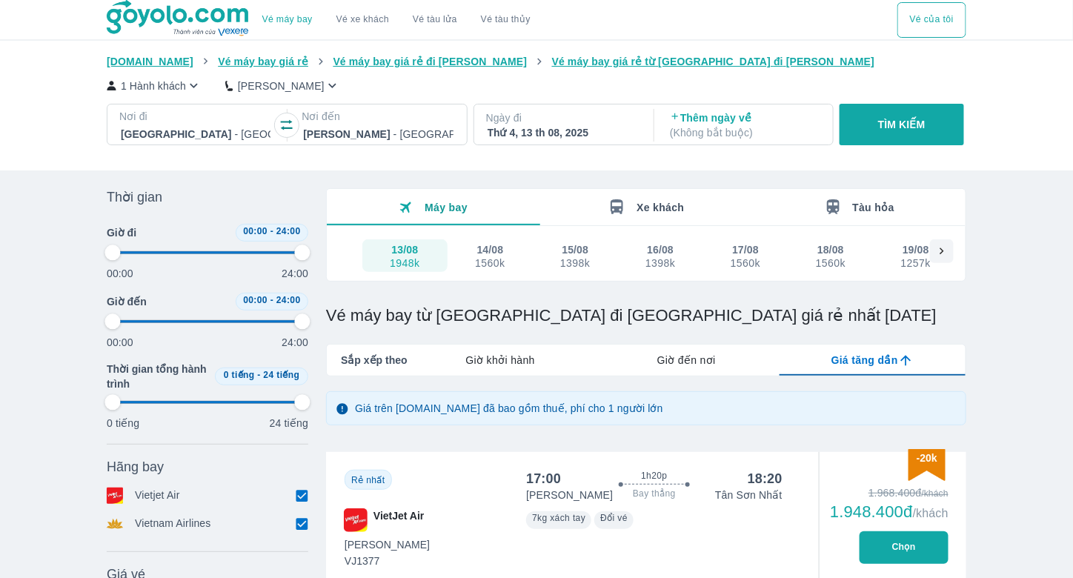
type input "97.9166666666667"
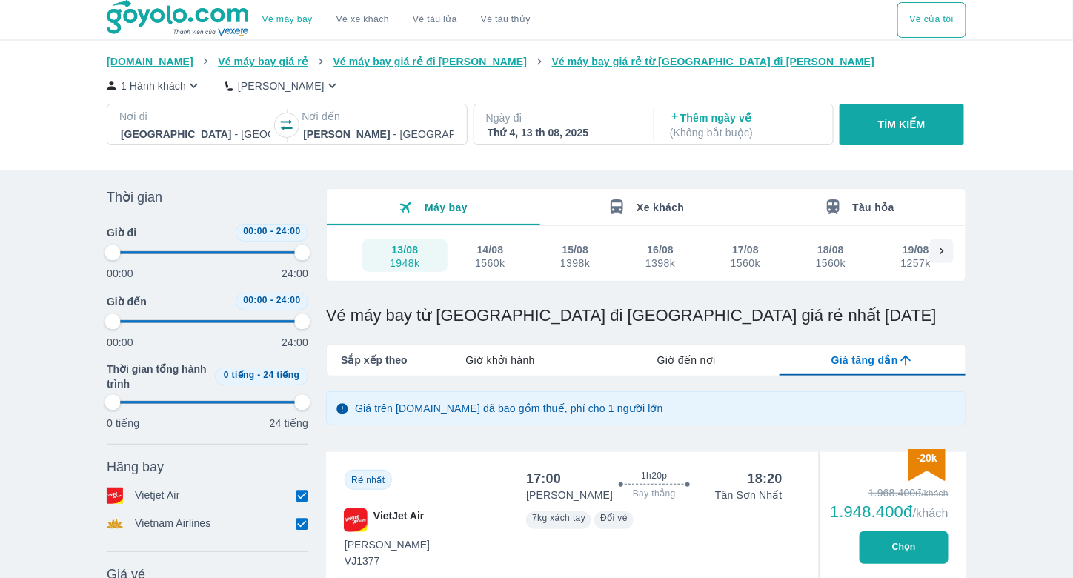
type input "97.9166666666667"
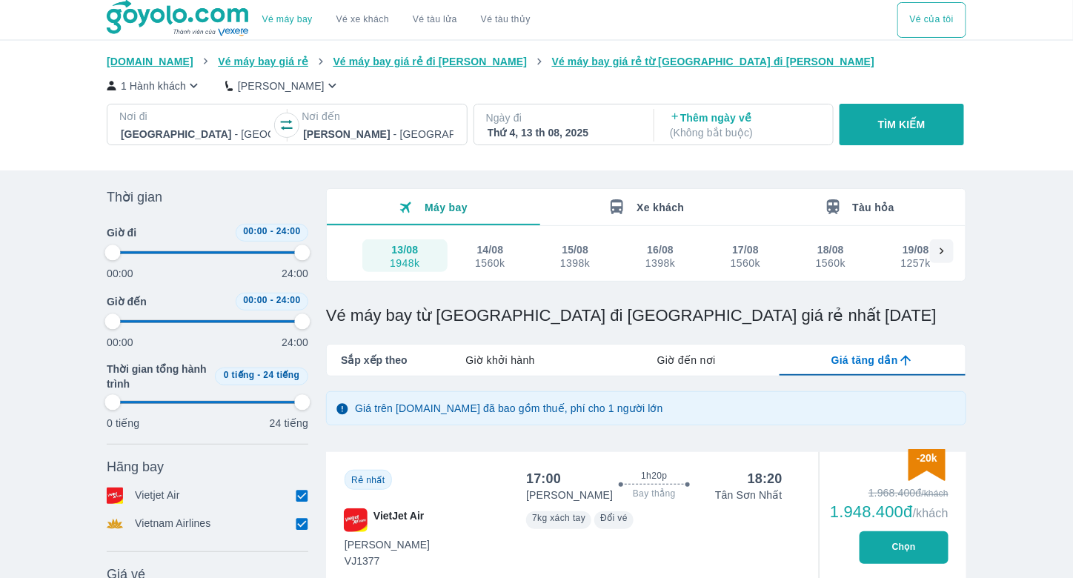
type input "97.9166666666667"
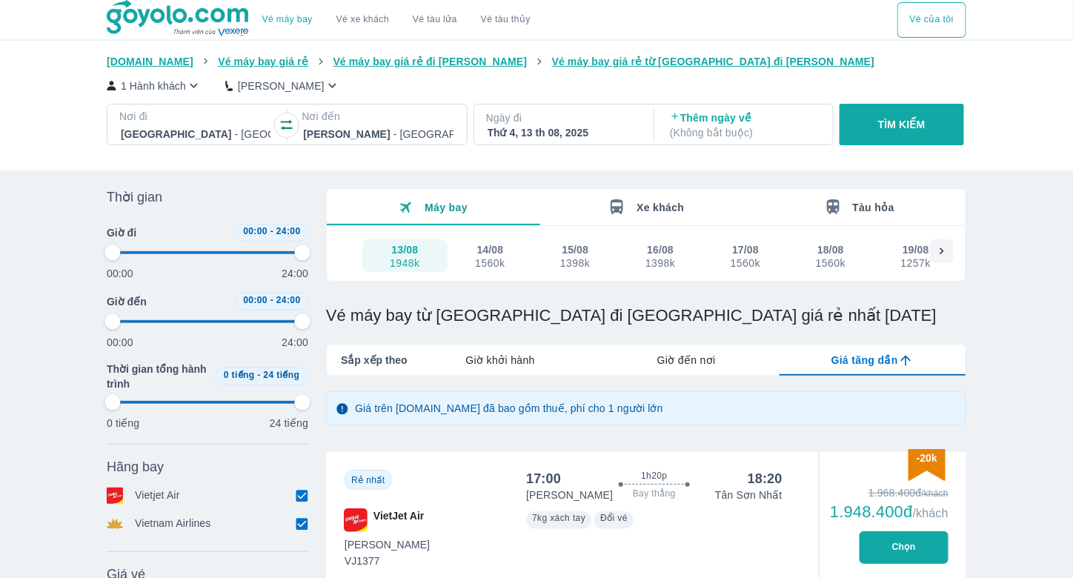
type input "97.9166666666667"
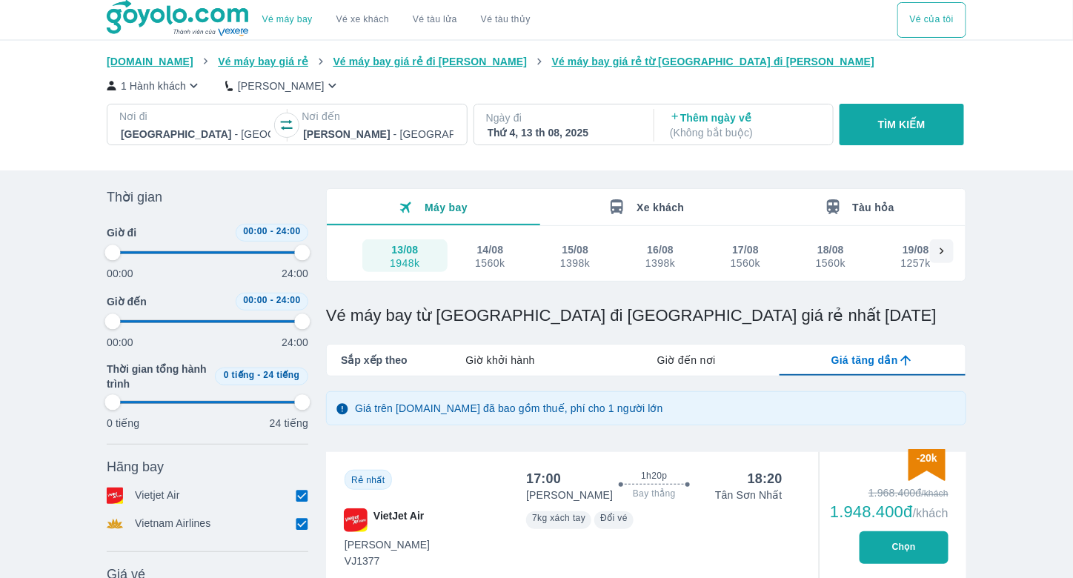
type input "97.9166666666667"
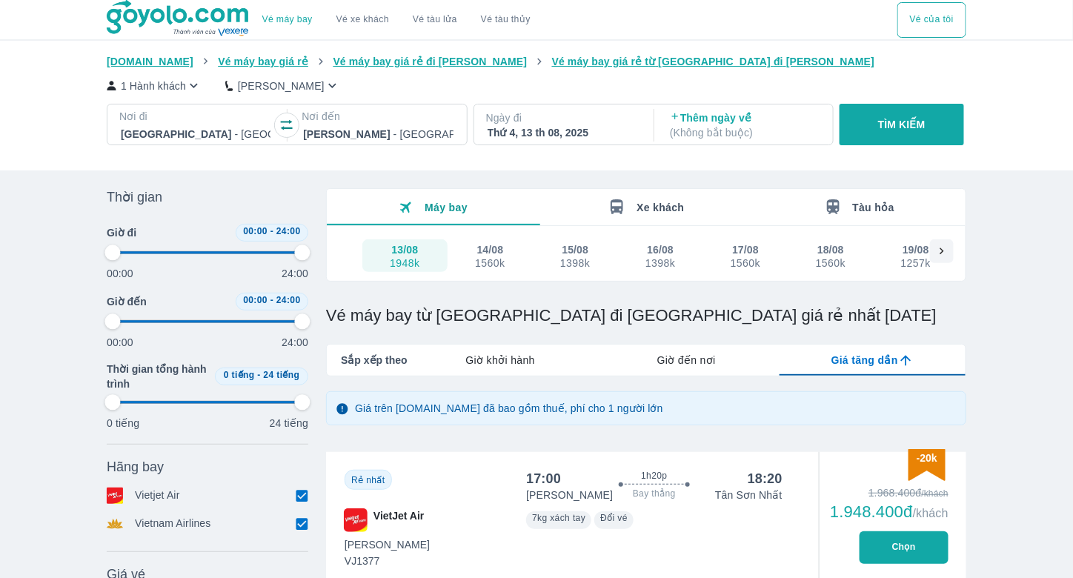
type input "97.9166666666667"
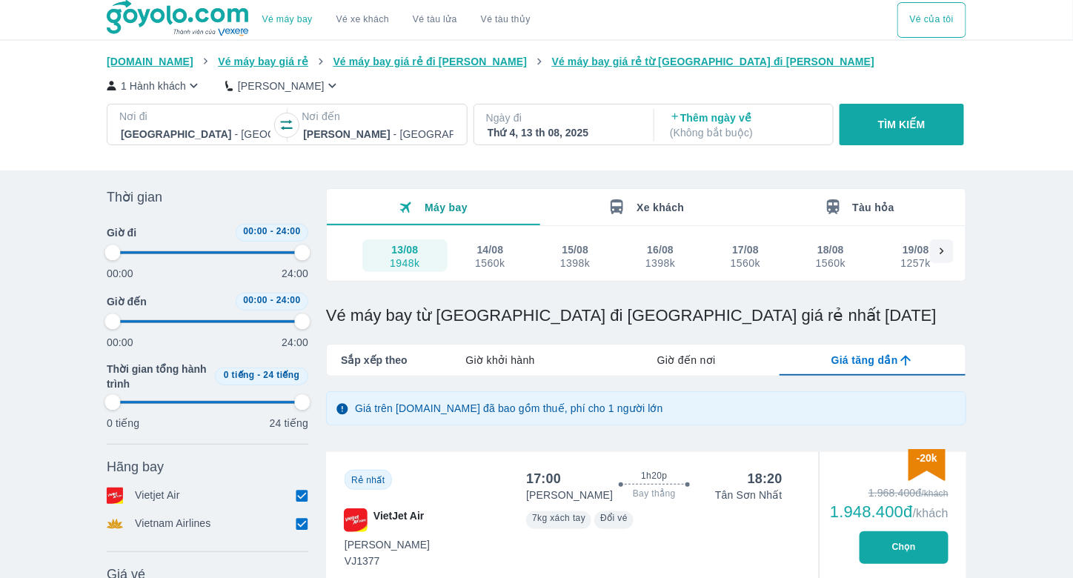
type input "97.9166666666667"
